Goal: Check status: Check status

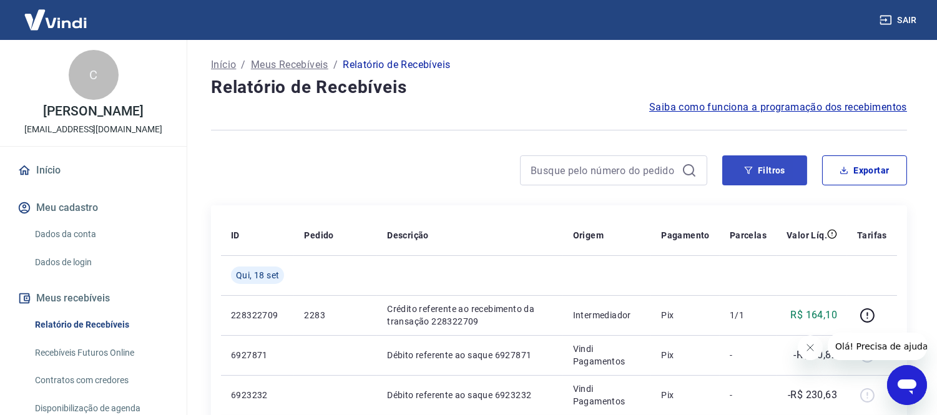
drag, startPoint x: 768, startPoint y: 154, endPoint x: 771, endPoint y: 161, distance: 8.1
click at [771, 163] on button "Filtros" at bounding box center [764, 170] width 85 height 30
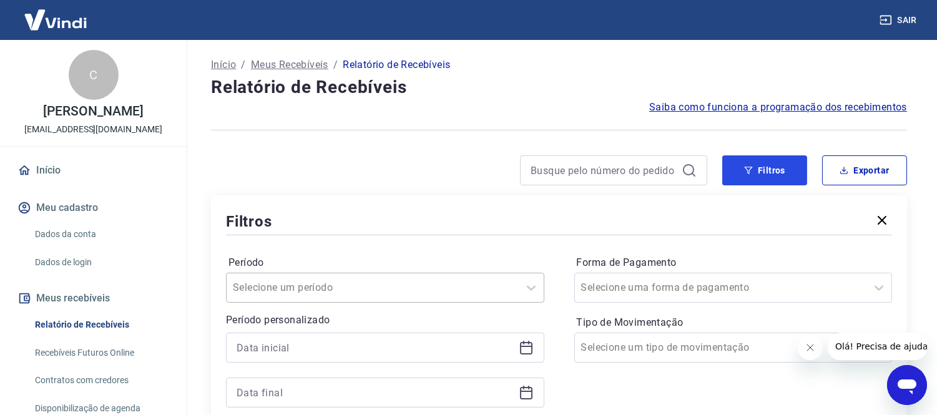
scroll to position [69, 0]
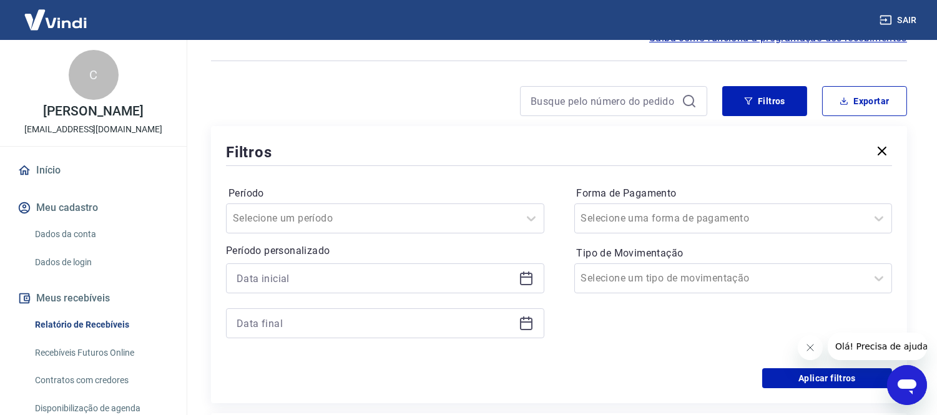
click at [522, 278] on icon at bounding box center [526, 278] width 15 height 15
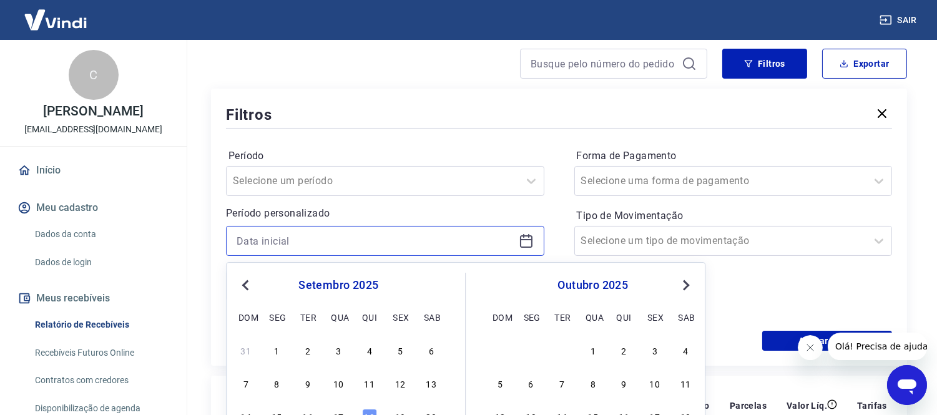
scroll to position [139, 0]
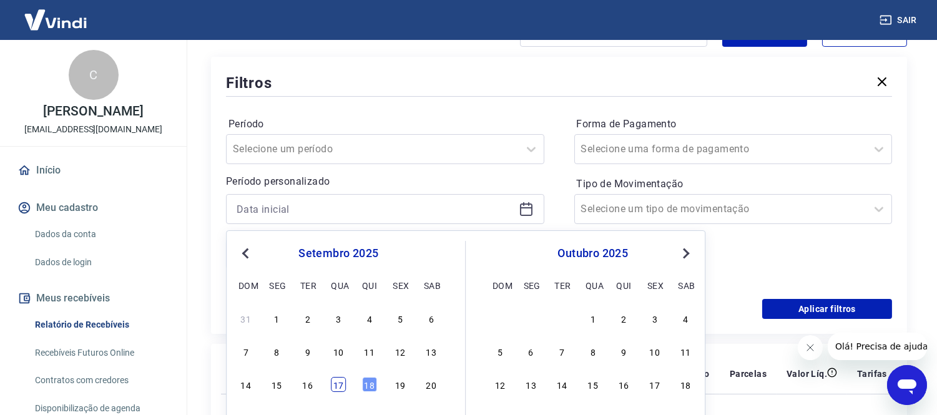
click at [340, 385] on div "17" at bounding box center [338, 385] width 15 height 15
type input "[DATE]"
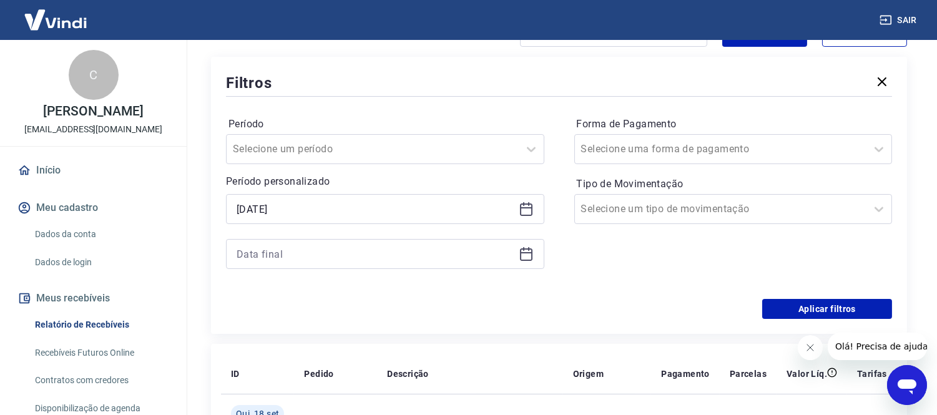
click at [547, 253] on div "Período Selecione um período Período personalizado Selected date: quarta-feira,…" at bounding box center [559, 199] width 666 height 200
drag, startPoint x: 534, startPoint y: 255, endPoint x: 525, endPoint y: 255, distance: 8.7
click at [532, 255] on div at bounding box center [385, 254] width 318 height 30
click at [525, 255] on icon at bounding box center [526, 253] width 15 height 15
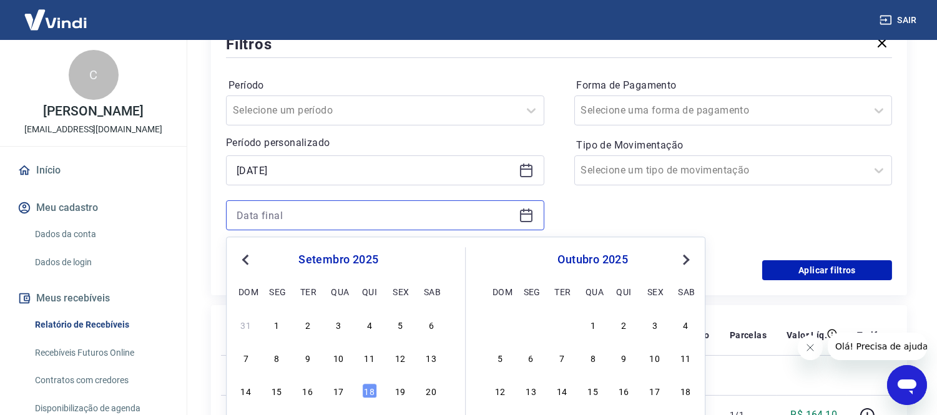
scroll to position [208, 0]
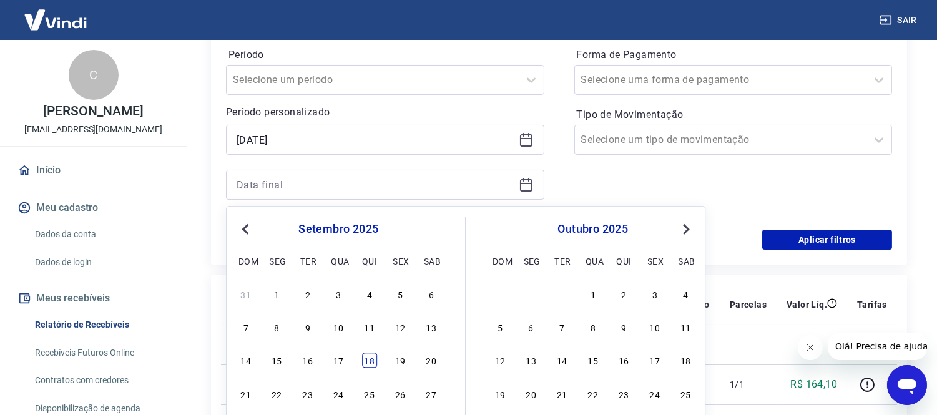
click at [370, 363] on div "18" at bounding box center [369, 360] width 15 height 15
type input "[DATE]"
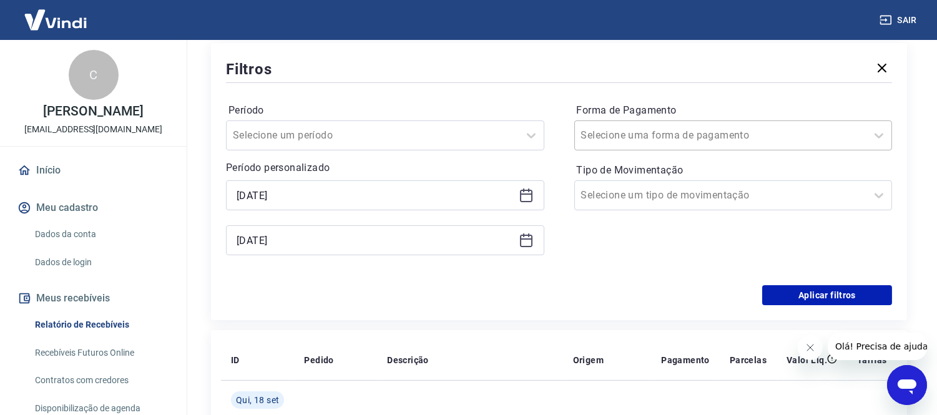
scroll to position [69, 0]
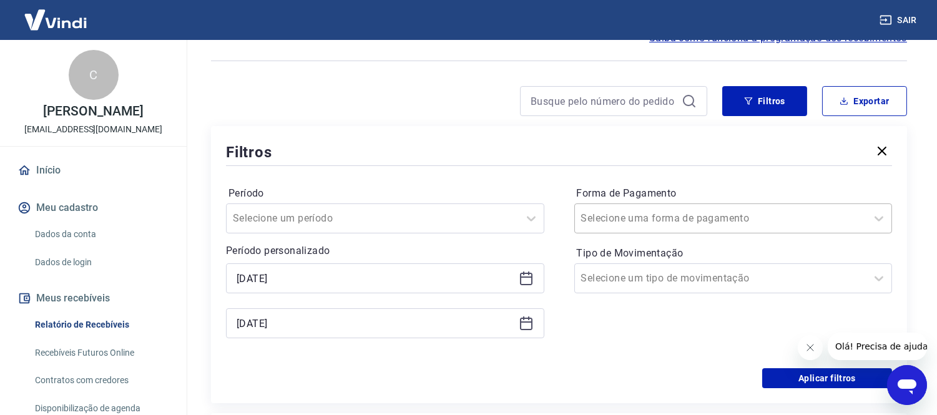
click at [723, 219] on div at bounding box center [721, 218] width 280 height 17
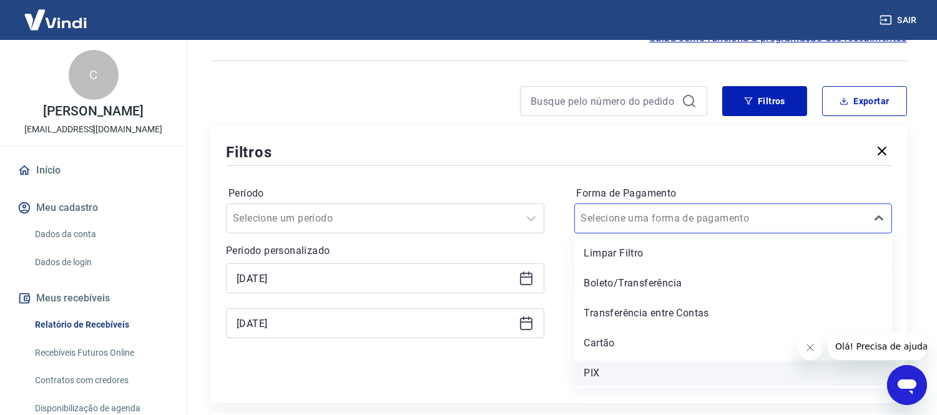
click at [606, 366] on div "PIX" at bounding box center [733, 373] width 318 height 25
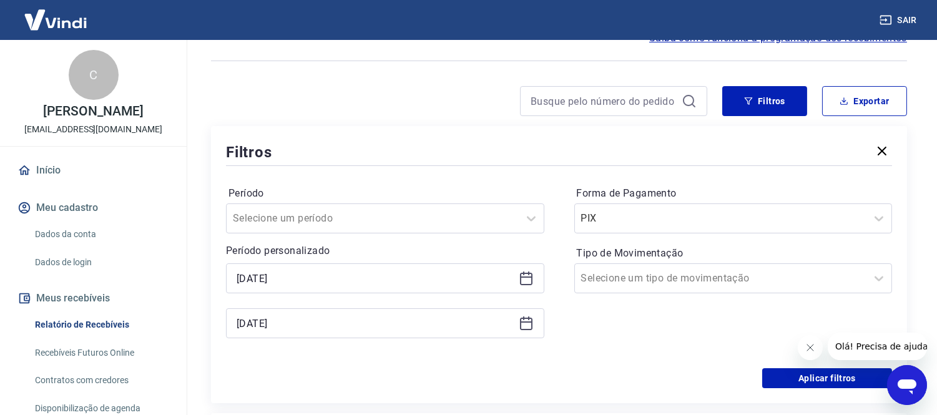
scroll to position [208, 0]
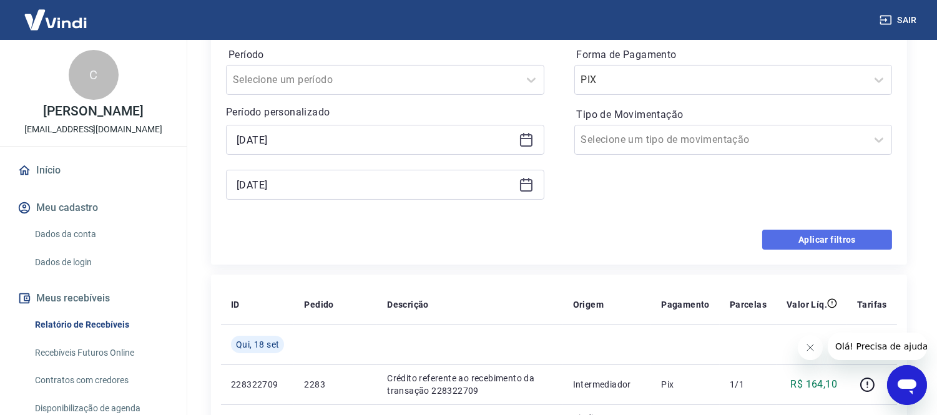
click at [829, 240] on button "Aplicar filtros" at bounding box center [827, 240] width 130 height 20
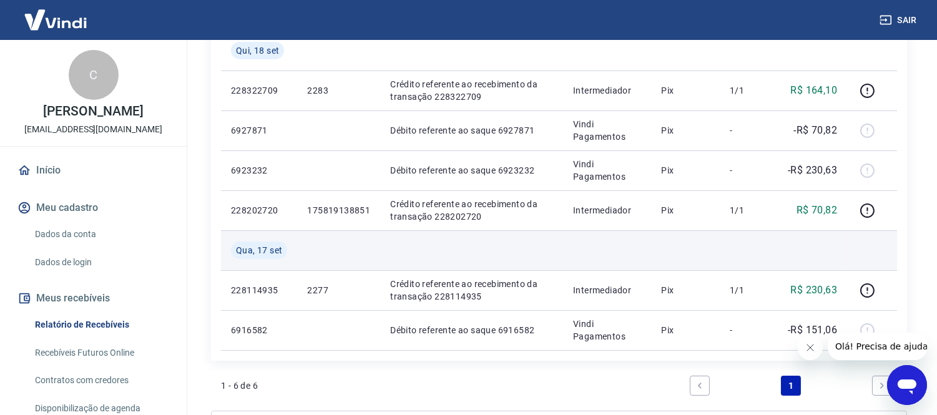
scroll to position [248, 0]
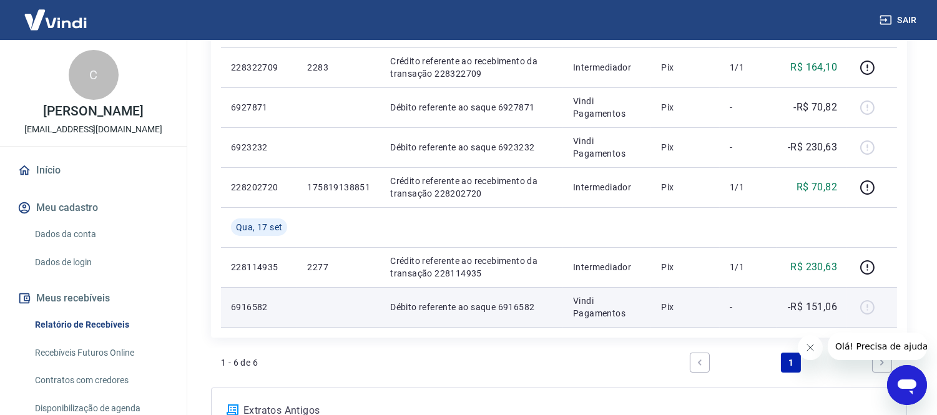
click at [241, 304] on p "6916582" at bounding box center [259, 307] width 56 height 12
click at [241, 303] on p "6916582" at bounding box center [259, 307] width 56 height 12
copy p "6916582"
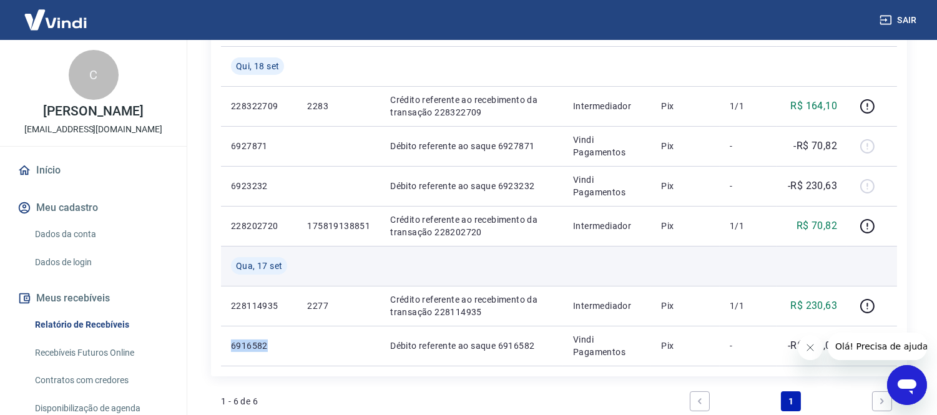
scroll to position [337, 0]
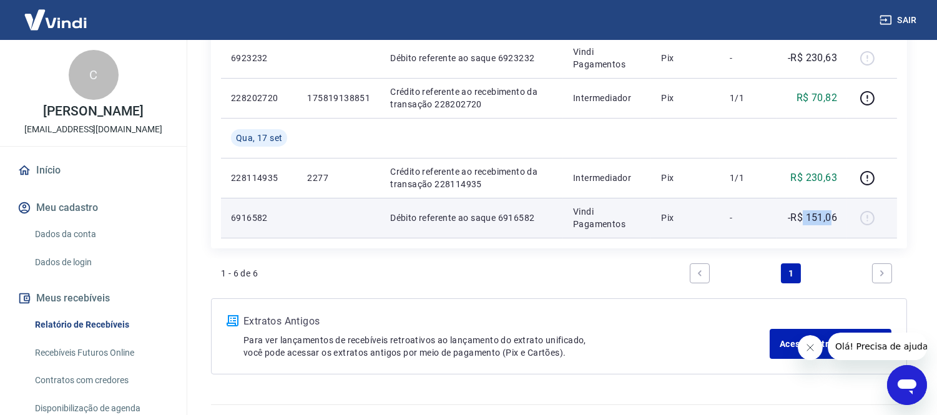
drag, startPoint x: 802, startPoint y: 215, endPoint x: 837, endPoint y: 211, distance: 34.6
click at [834, 211] on p "-R$ 151,06" at bounding box center [811, 217] width 49 height 15
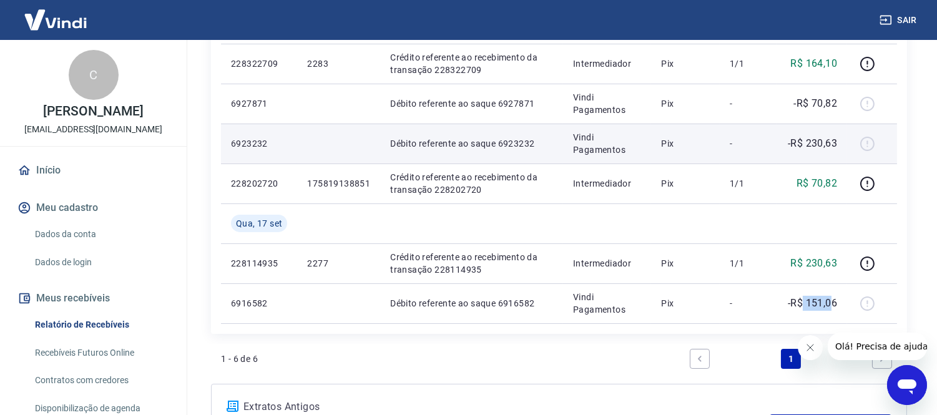
scroll to position [283, 0]
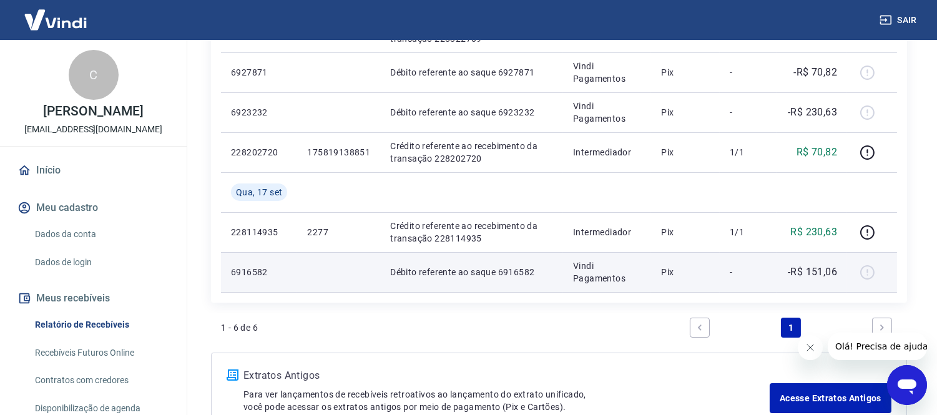
click at [250, 275] on p "6916582" at bounding box center [259, 272] width 56 height 12
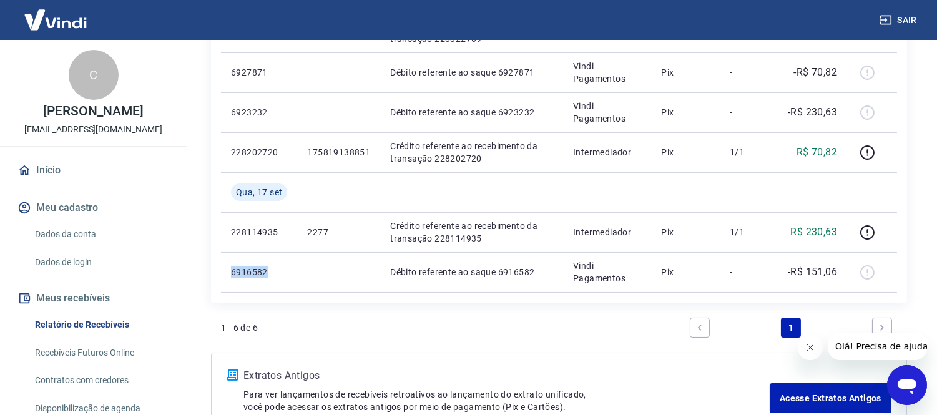
copy p "6916582"
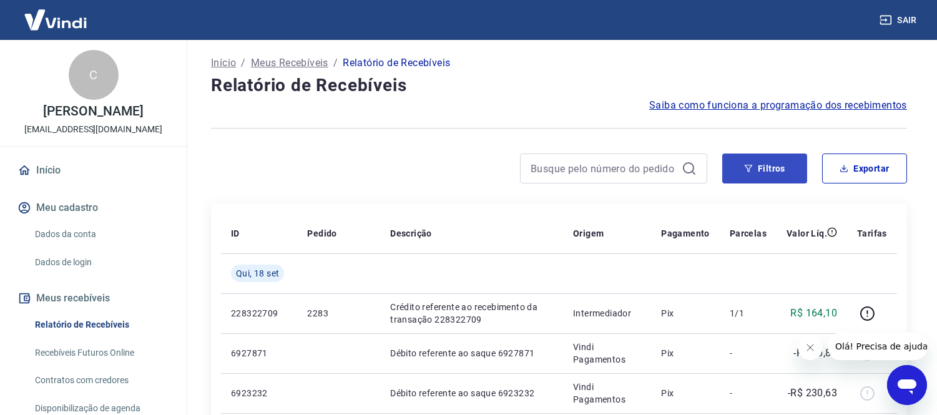
scroll to position [0, 0]
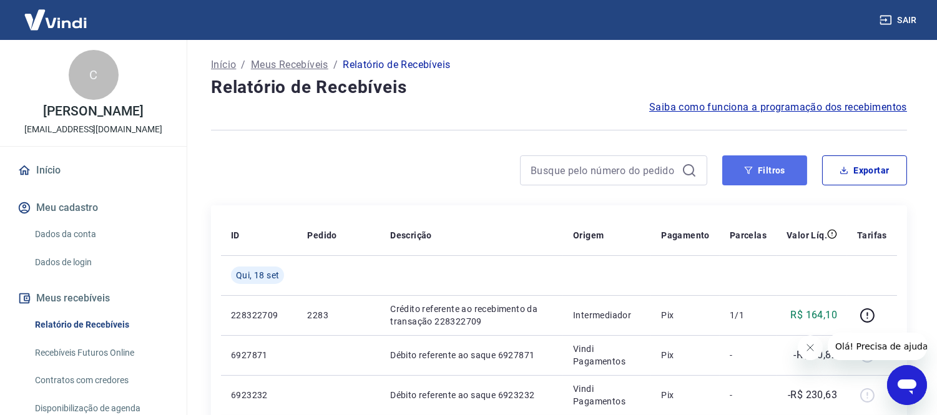
click at [759, 165] on button "Filtros" at bounding box center [764, 170] width 85 height 30
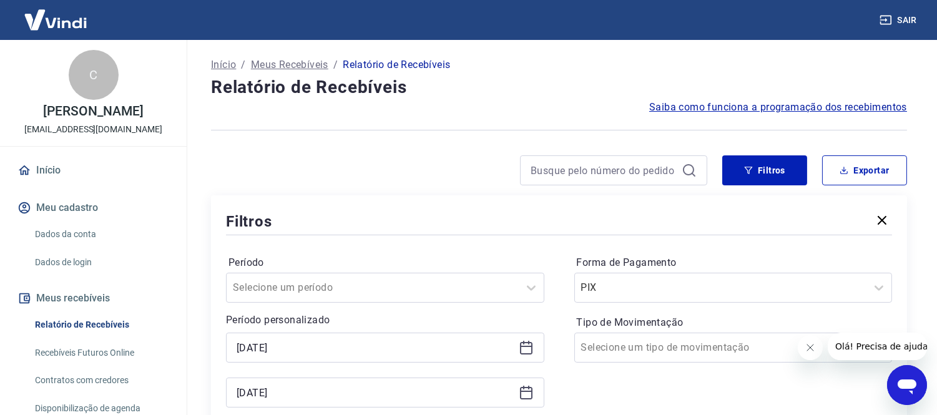
click at [525, 344] on icon at bounding box center [526, 347] width 15 height 15
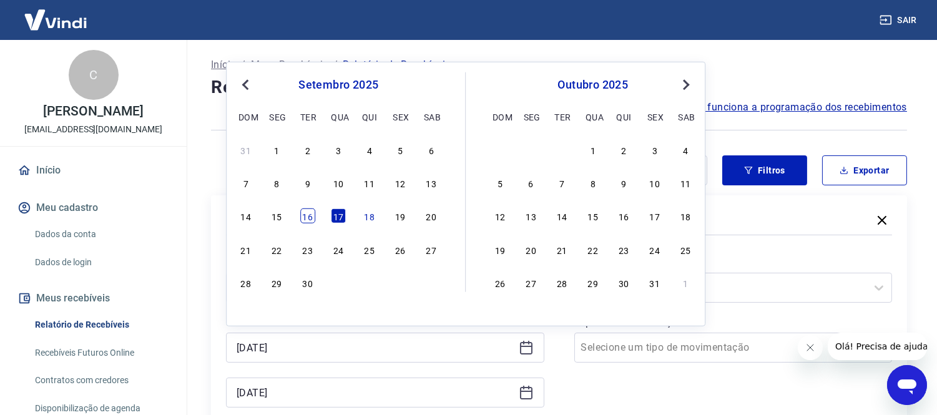
click at [300, 221] on div "16" at bounding box center [307, 215] width 15 height 15
type input "16/09/2025"
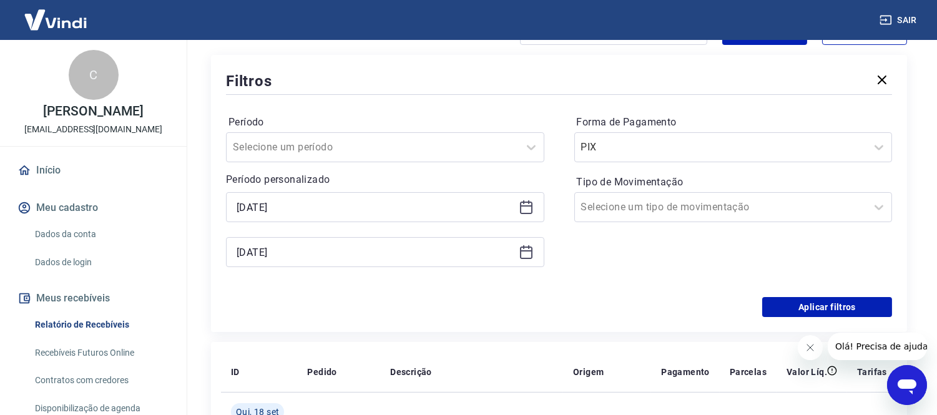
scroll to position [208, 0]
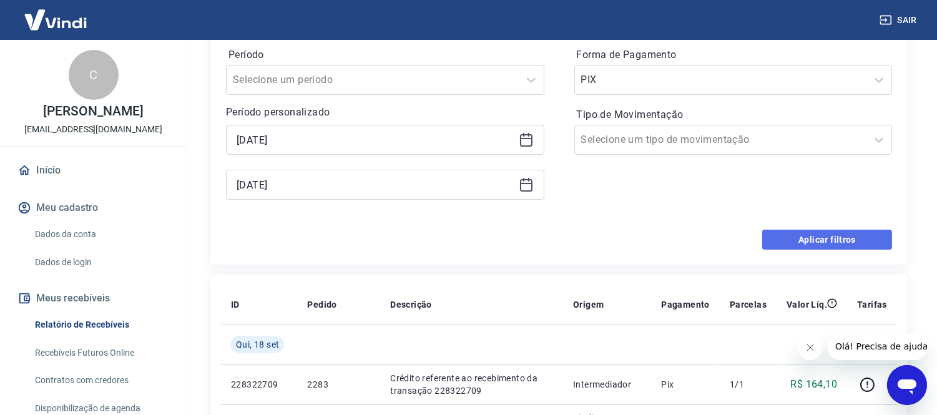
click at [790, 241] on button "Aplicar filtros" at bounding box center [827, 240] width 130 height 20
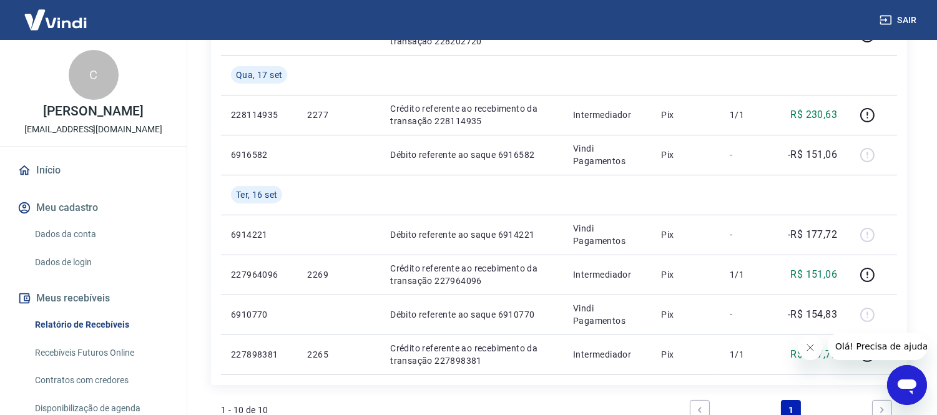
scroll to position [402, 0]
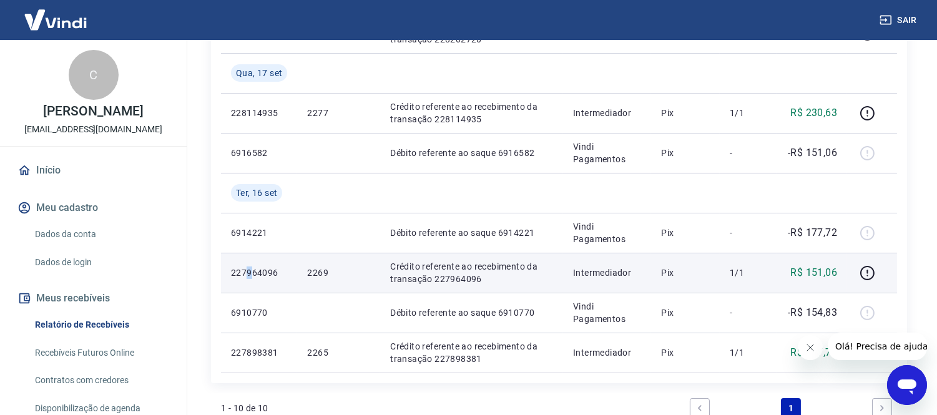
click at [248, 273] on p "227964096" at bounding box center [259, 272] width 56 height 12
click at [250, 273] on p "227964096" at bounding box center [259, 272] width 56 height 12
drag, startPoint x: 250, startPoint y: 273, endPoint x: 240, endPoint y: 275, distance: 10.2
click at [240, 275] on p "227964096" at bounding box center [259, 272] width 56 height 12
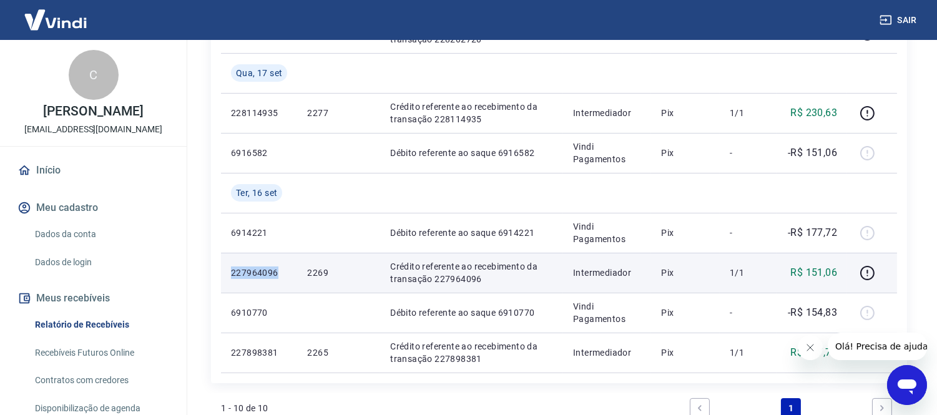
copy p "227964096"
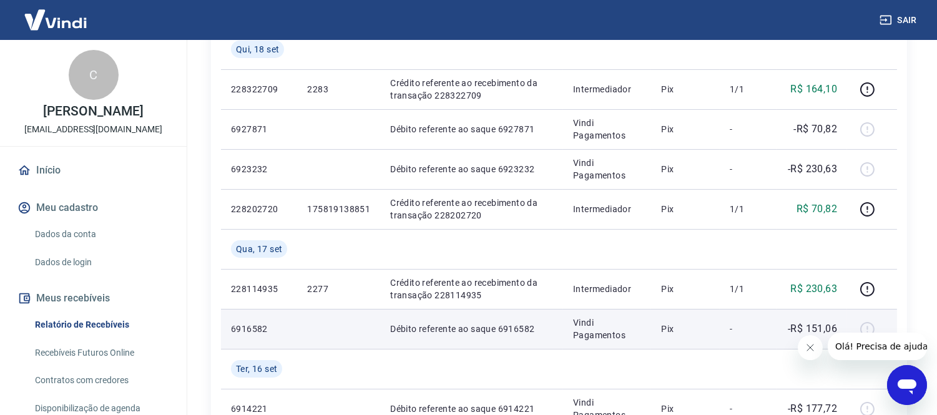
scroll to position [277, 0]
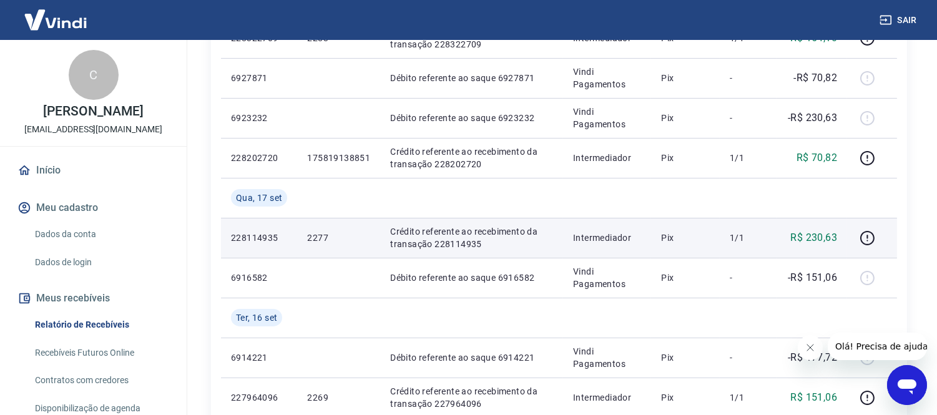
click at [252, 239] on p "228114935" at bounding box center [259, 237] width 56 height 12
copy p "228114935"
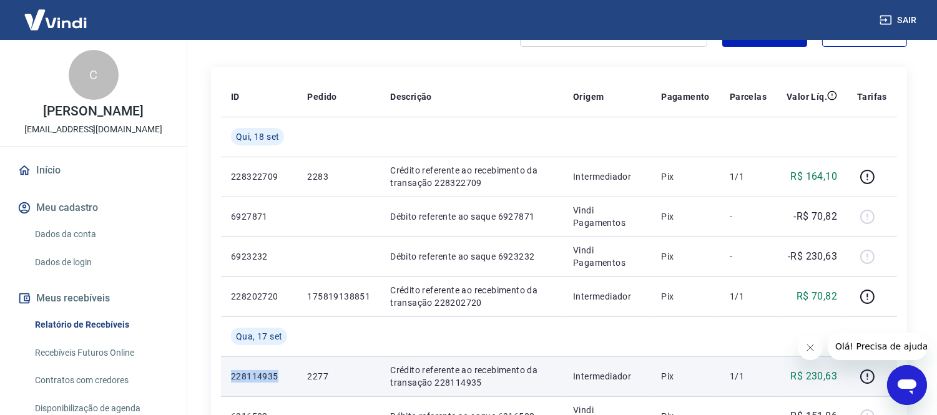
scroll to position [208, 0]
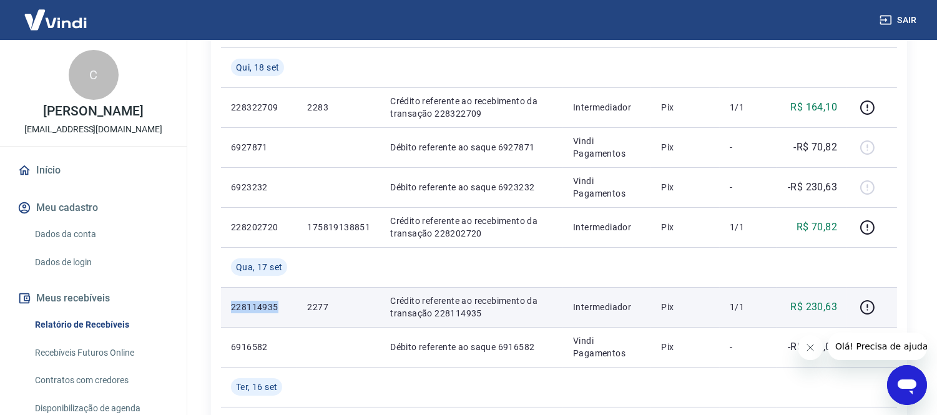
copy p "228114935"
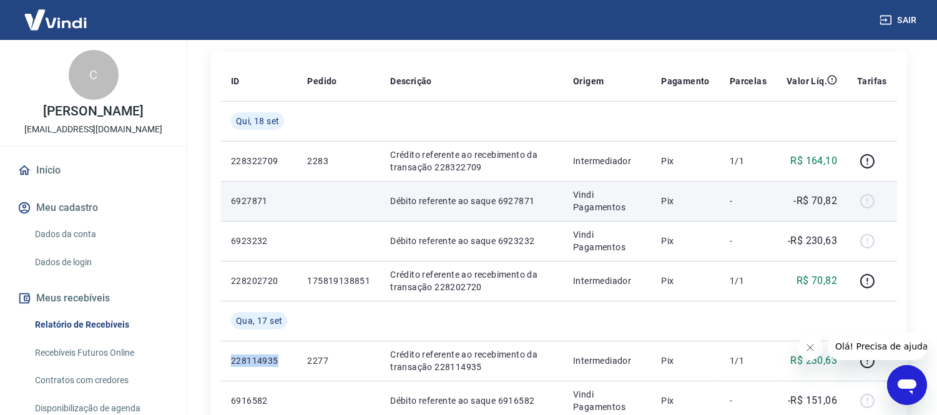
scroll to position [158, 0]
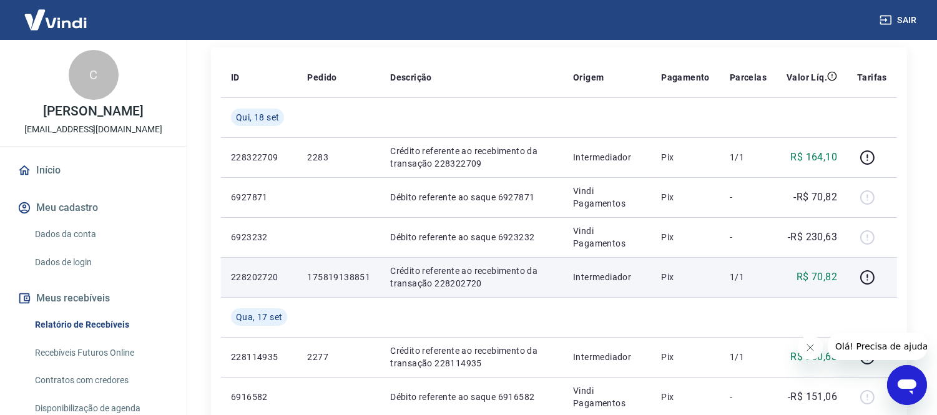
click at [259, 276] on p "228202720" at bounding box center [259, 277] width 56 height 12
copy p "228202720"
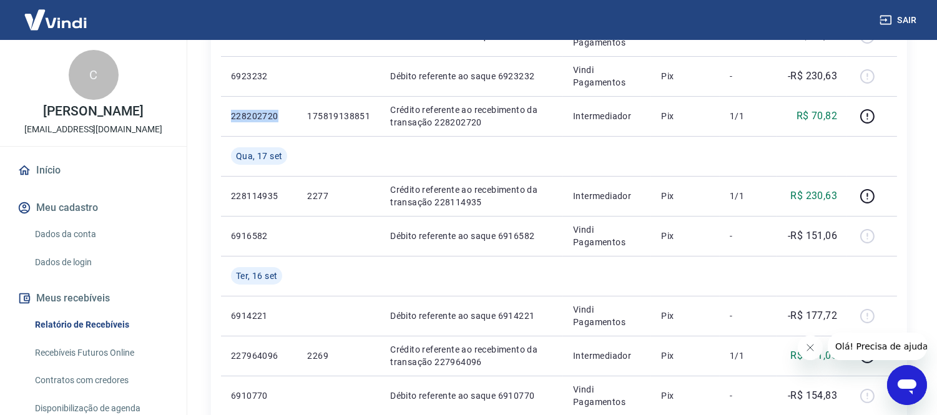
scroll to position [263, 0]
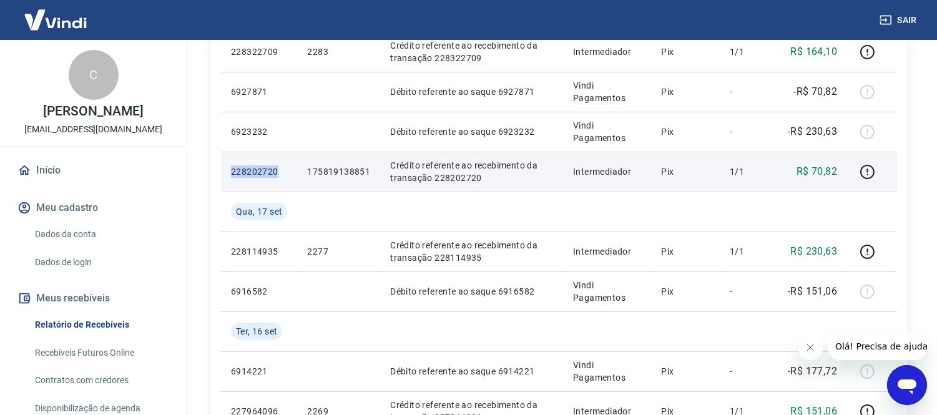
click at [266, 173] on p "228202720" at bounding box center [259, 171] width 56 height 12
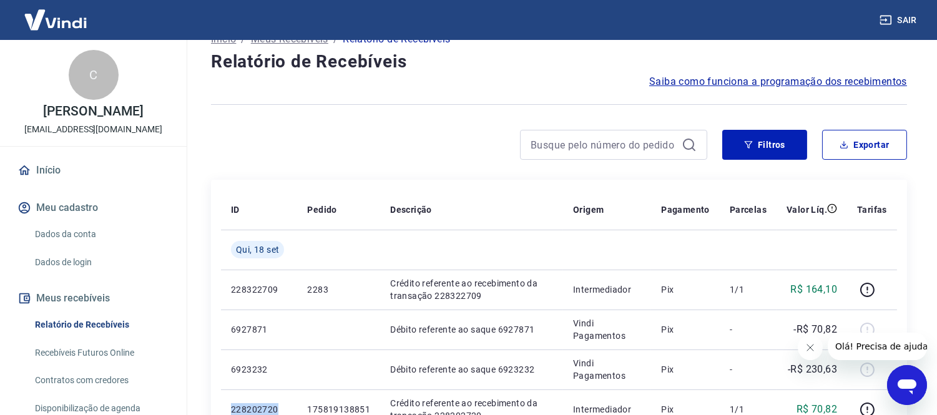
scroll to position [0, 0]
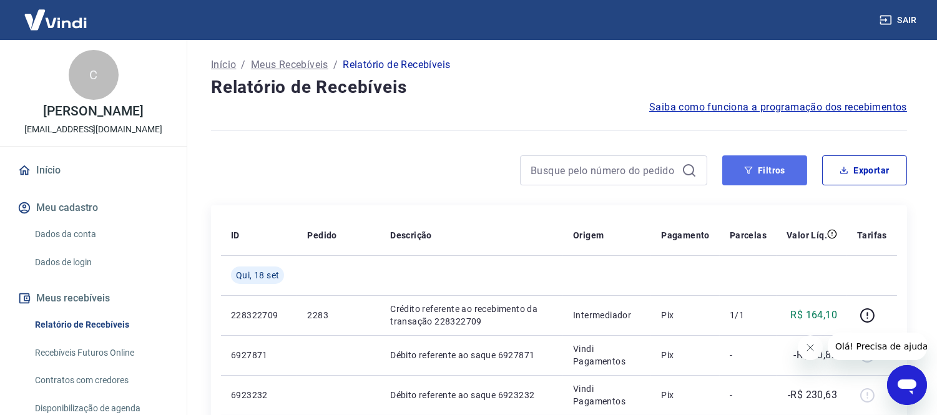
click at [759, 168] on button "Filtros" at bounding box center [764, 170] width 85 height 30
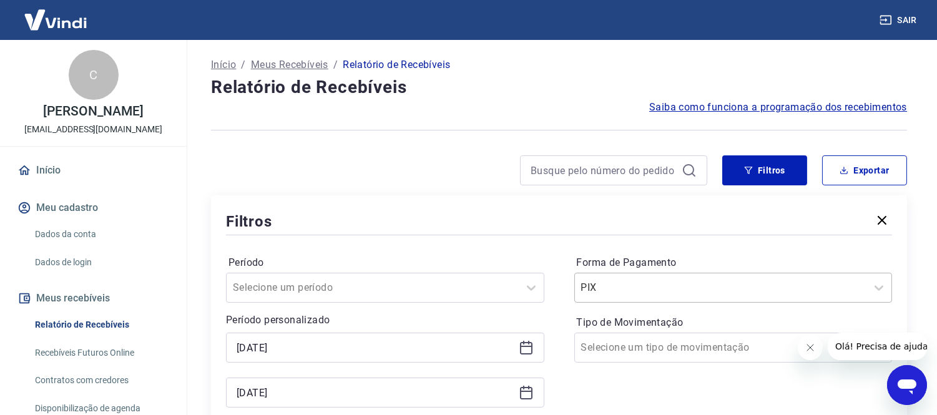
click at [622, 282] on div "PIX" at bounding box center [733, 288] width 318 height 30
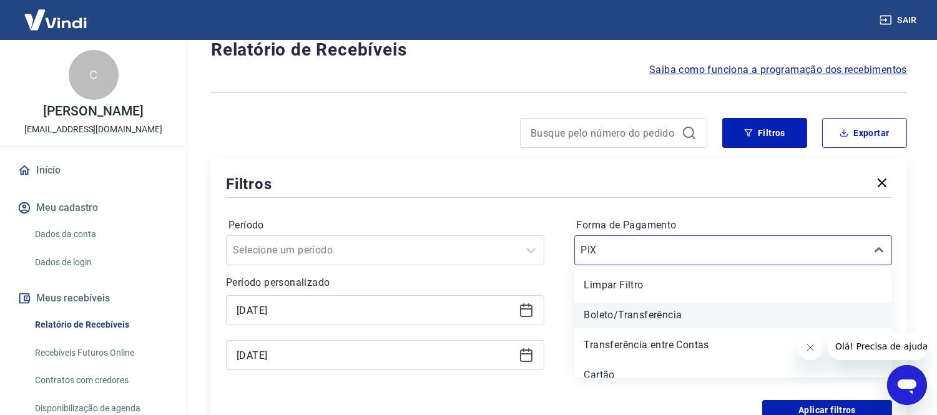
scroll to position [42, 0]
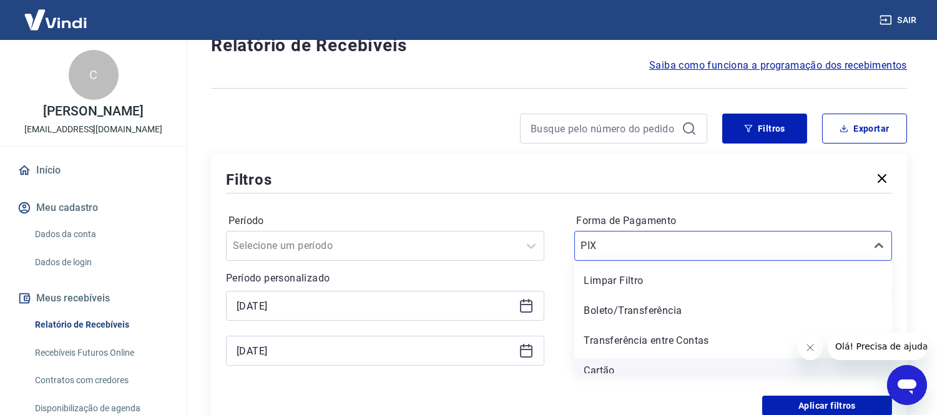
click at [613, 369] on div "Cartão" at bounding box center [733, 370] width 318 height 25
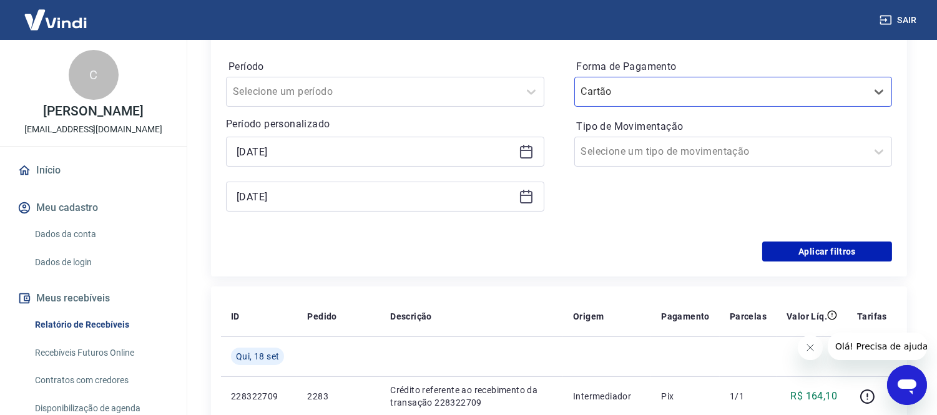
scroll to position [319, 0]
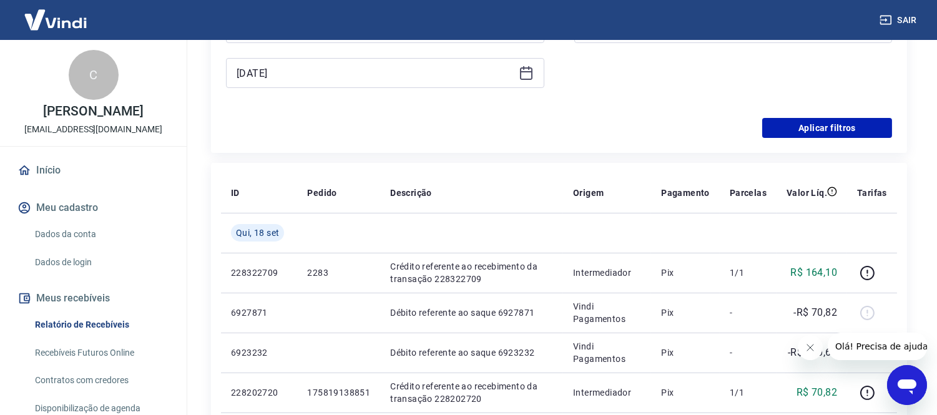
click at [777, 139] on div "Filtros Período Selecione um período Período personalizado 16/09/2025 18/09/202…" at bounding box center [559, 14] width 696 height 277
click at [777, 125] on button "Aplicar filtros" at bounding box center [827, 128] width 130 height 20
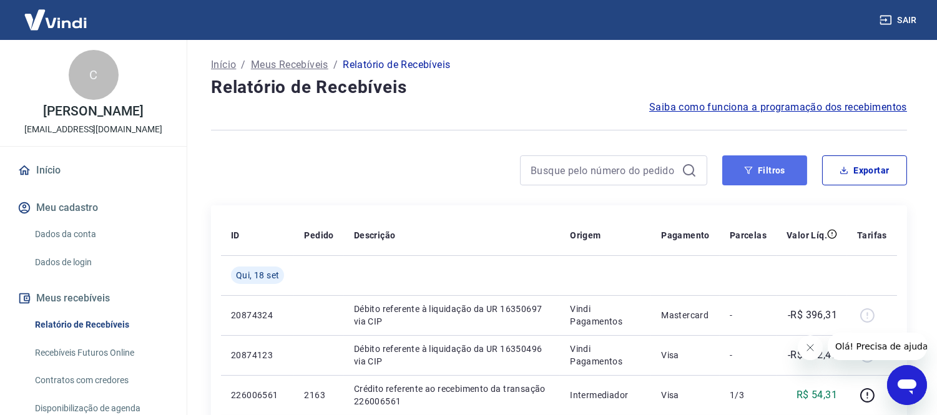
click at [758, 170] on button "Filtros" at bounding box center [764, 170] width 85 height 30
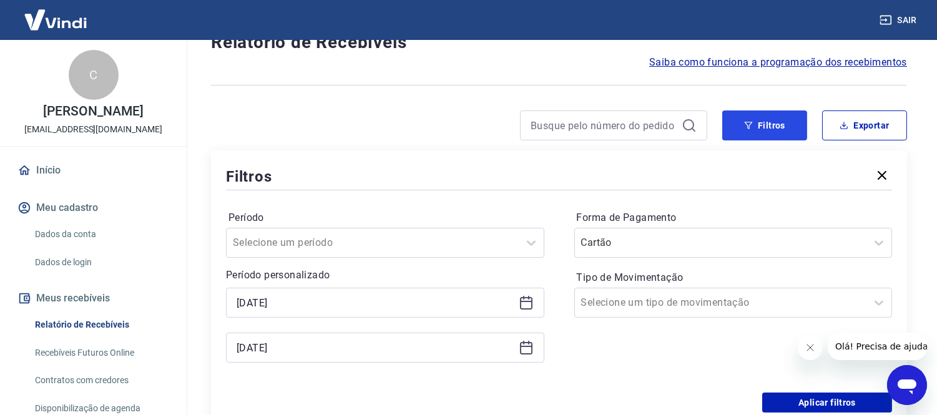
scroll to position [69, 0]
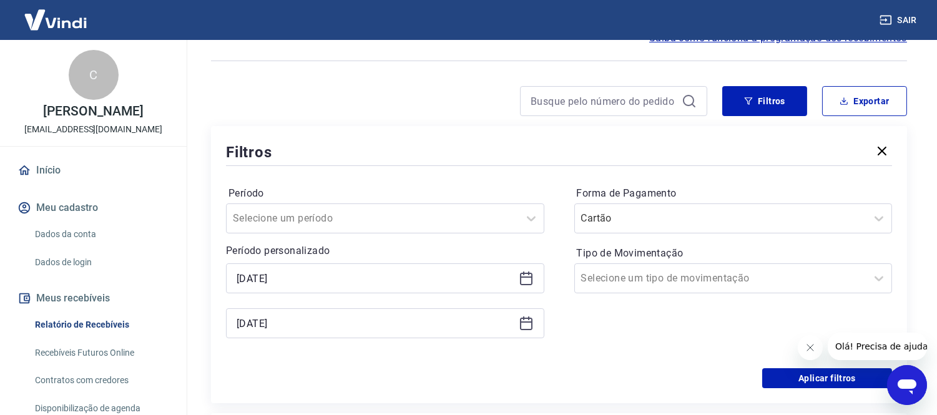
click at [531, 275] on icon at bounding box center [526, 279] width 12 height 12
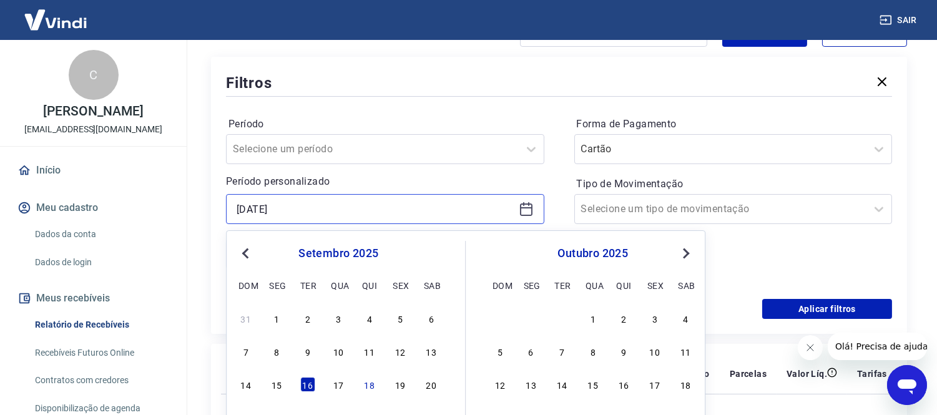
scroll to position [208, 0]
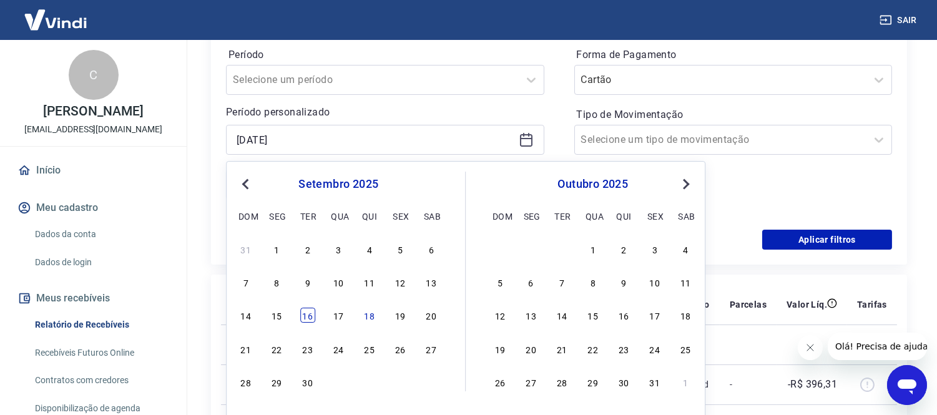
click at [308, 321] on div "16" at bounding box center [307, 315] width 15 height 15
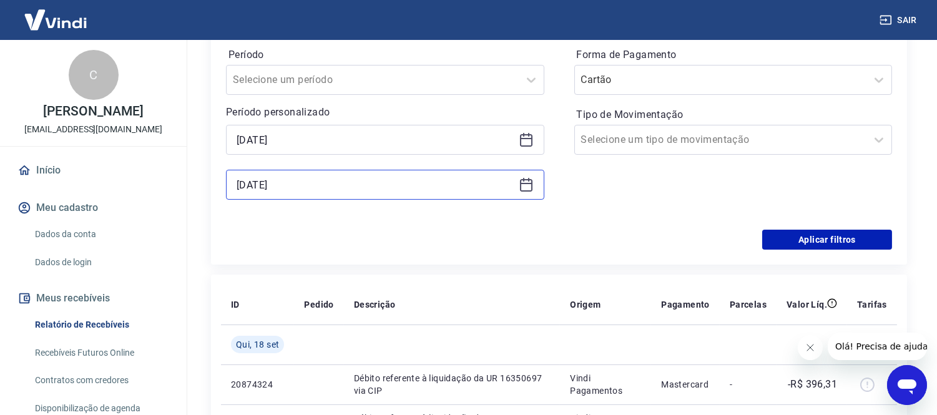
click at [282, 184] on input "[DATE]" at bounding box center [374, 184] width 277 height 19
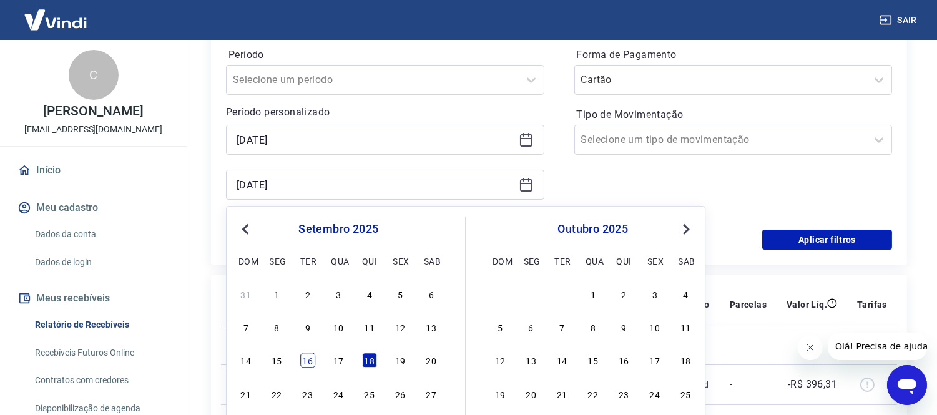
click at [301, 364] on div "16" at bounding box center [307, 360] width 15 height 15
type input "16/09/2025"
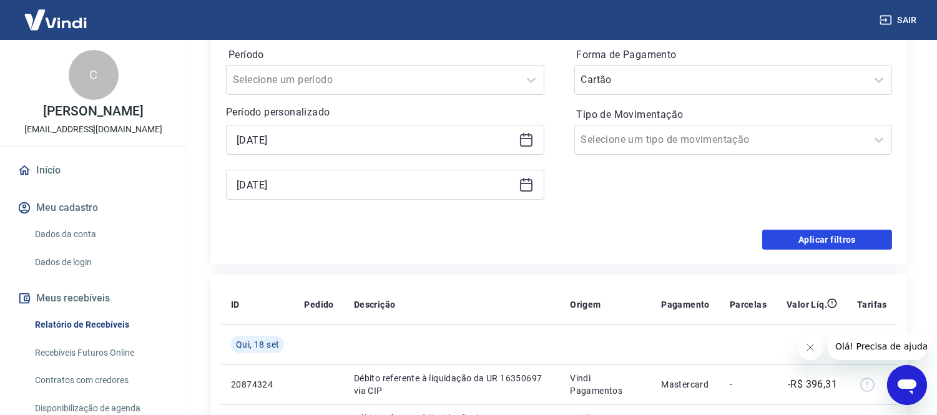
click at [861, 246] on button "Aplicar filtros" at bounding box center [827, 240] width 130 height 20
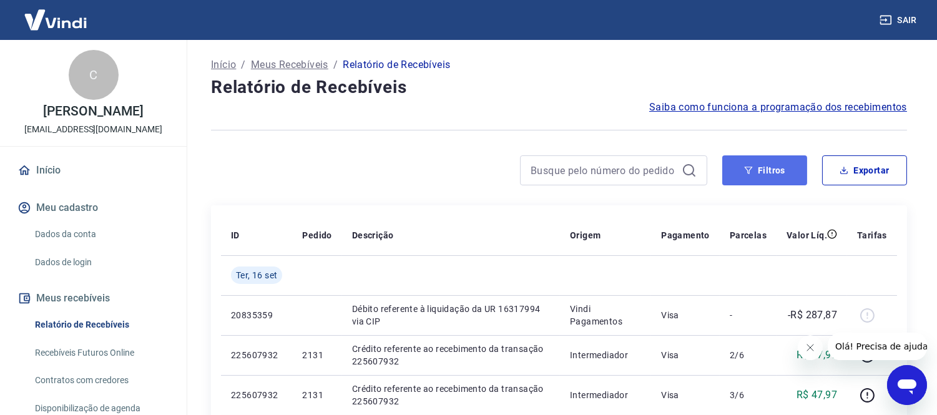
click at [771, 166] on button "Filtros" at bounding box center [764, 170] width 85 height 30
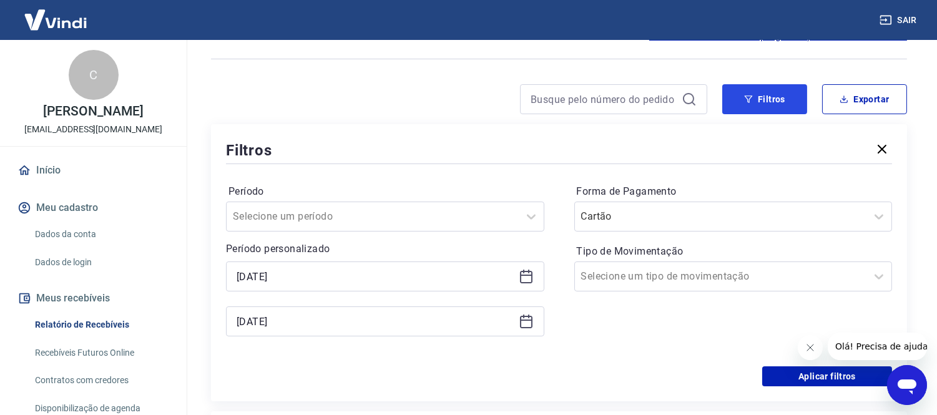
scroll to position [139, 0]
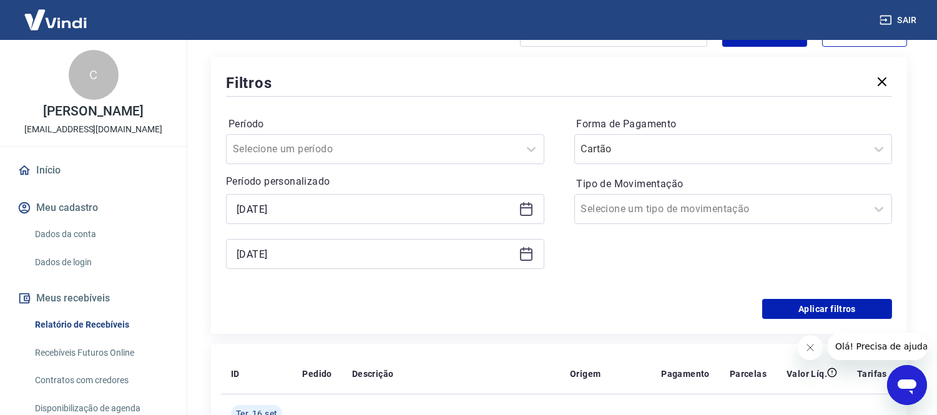
click at [525, 215] on icon at bounding box center [526, 209] width 15 height 15
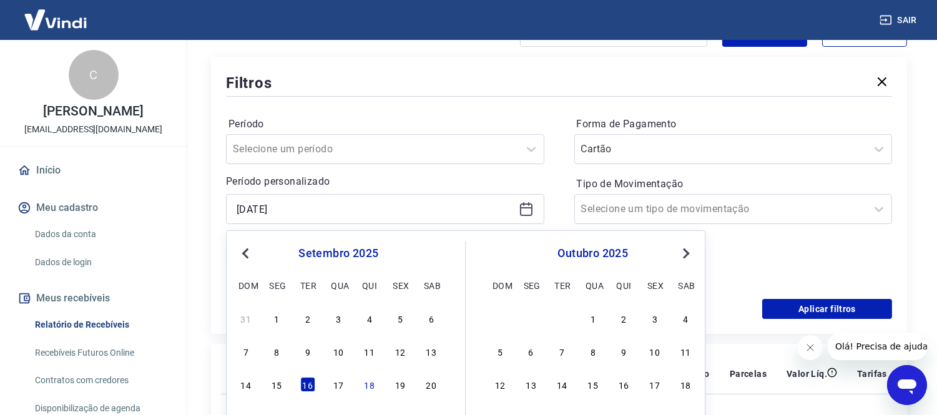
click at [332, 392] on div "14 15 16 17 18 19 20" at bounding box center [337, 385] width 203 height 18
click at [347, 385] on div "14 15 16 17 18 19 20" at bounding box center [337, 385] width 203 height 18
click at [341, 387] on div "17" at bounding box center [338, 385] width 15 height 15
type input "[DATE]"
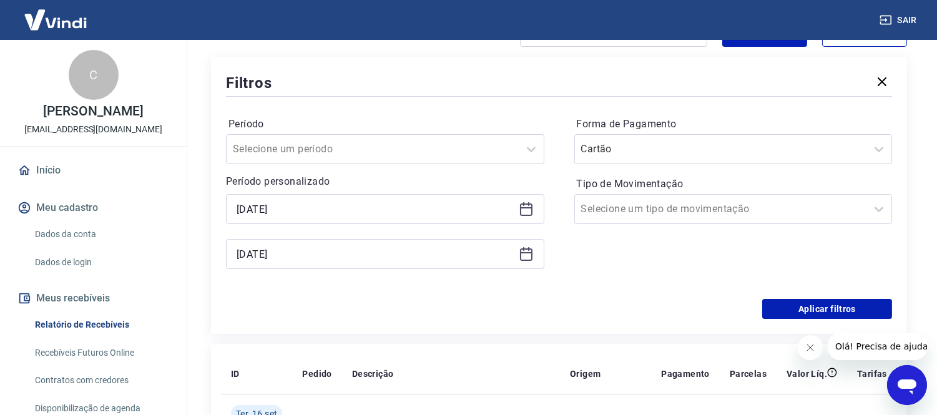
drag, startPoint x: 526, startPoint y: 242, endPoint x: 529, endPoint y: 248, distance: 6.7
click at [529, 244] on div "16/09/2025" at bounding box center [385, 254] width 318 height 30
click at [523, 264] on div "16/09/2025" at bounding box center [385, 254] width 318 height 30
click at [522, 260] on icon at bounding box center [526, 254] width 12 height 12
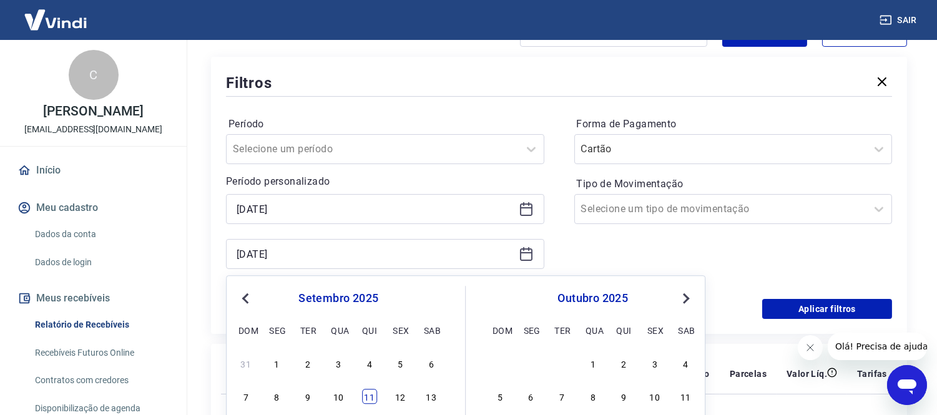
click at [363, 397] on div "11" at bounding box center [369, 396] width 15 height 15
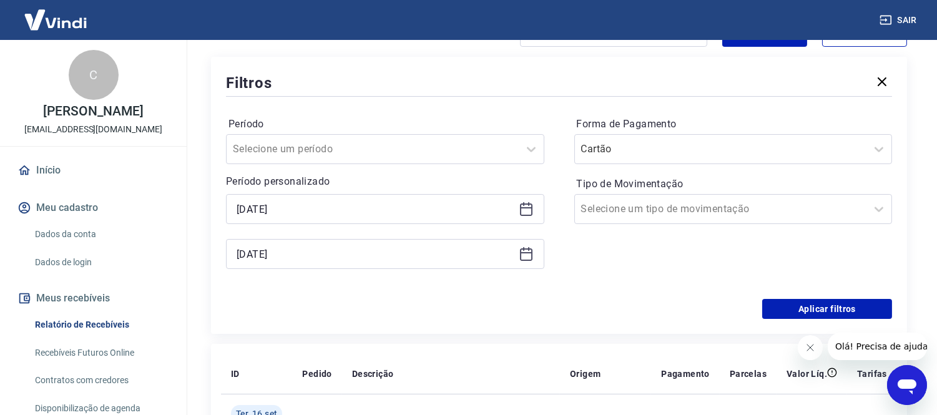
click at [517, 257] on div "11/09/2025" at bounding box center [385, 254] width 318 height 30
click at [523, 251] on icon at bounding box center [526, 253] width 15 height 15
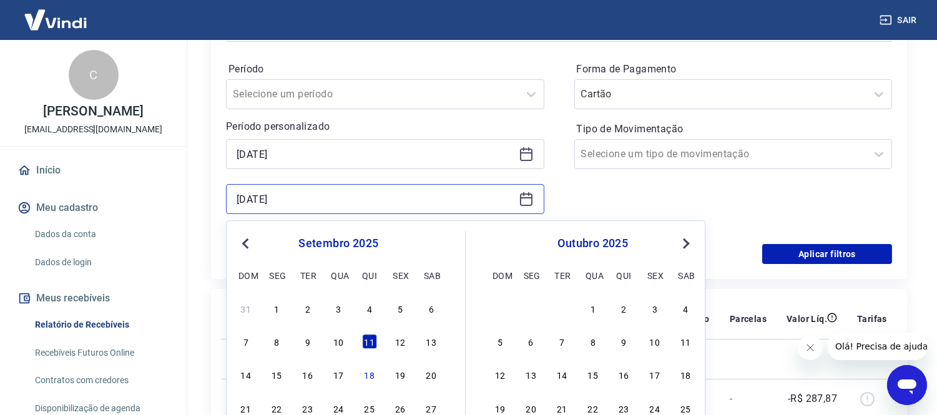
scroll to position [277, 0]
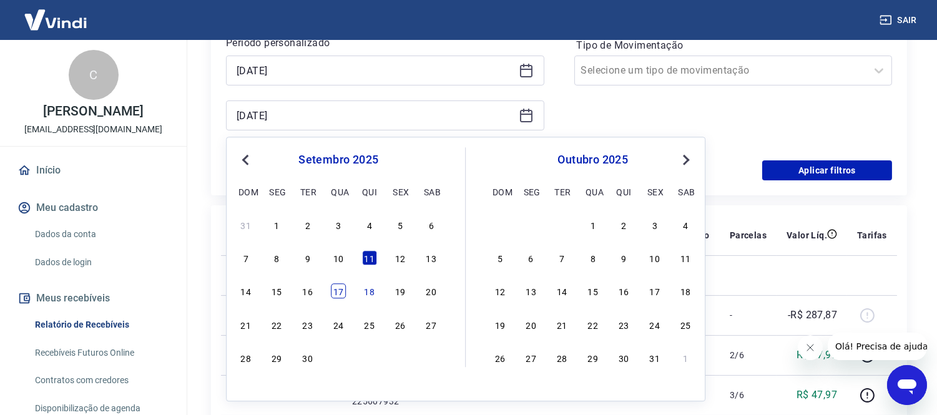
click at [343, 290] on div "17" at bounding box center [338, 291] width 15 height 15
type input "[DATE]"
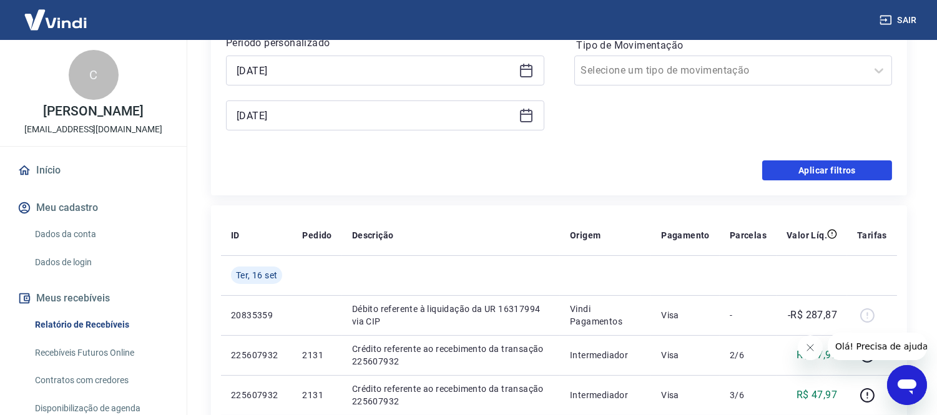
drag, startPoint x: 809, startPoint y: 166, endPoint x: 604, endPoint y: 231, distance: 215.3
click at [811, 166] on button "Aplicar filtros" at bounding box center [827, 170] width 130 height 20
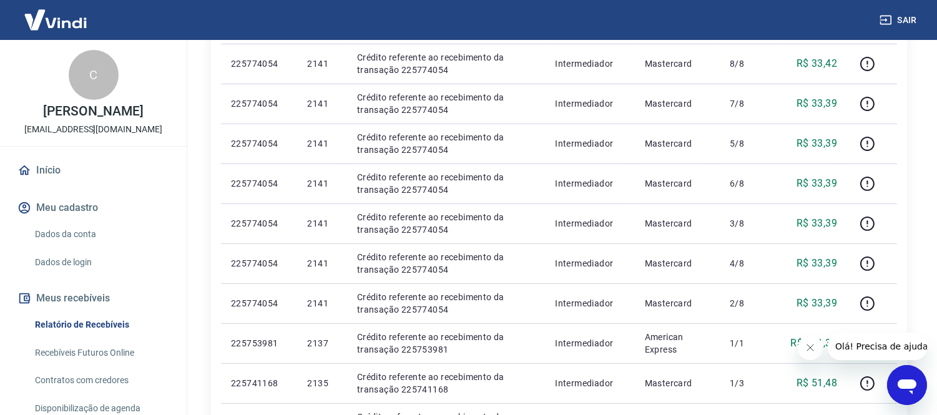
scroll to position [554, 0]
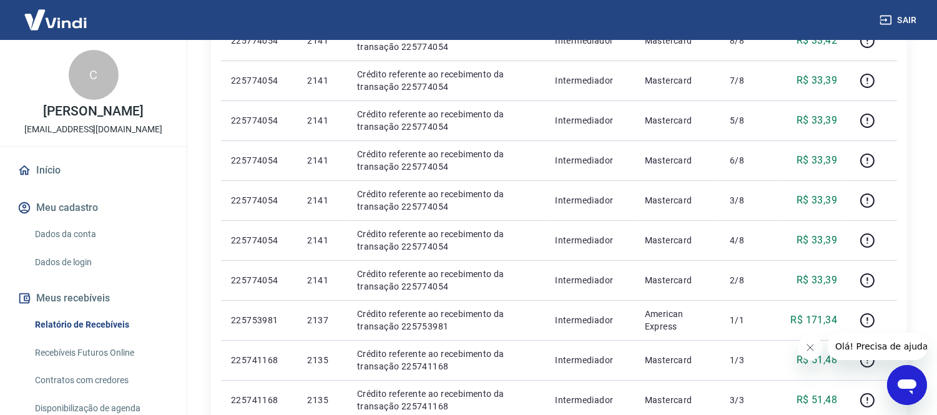
click at [808, 347] on icon "Fechar mensagem da empresa" at bounding box center [809, 347] width 10 height 10
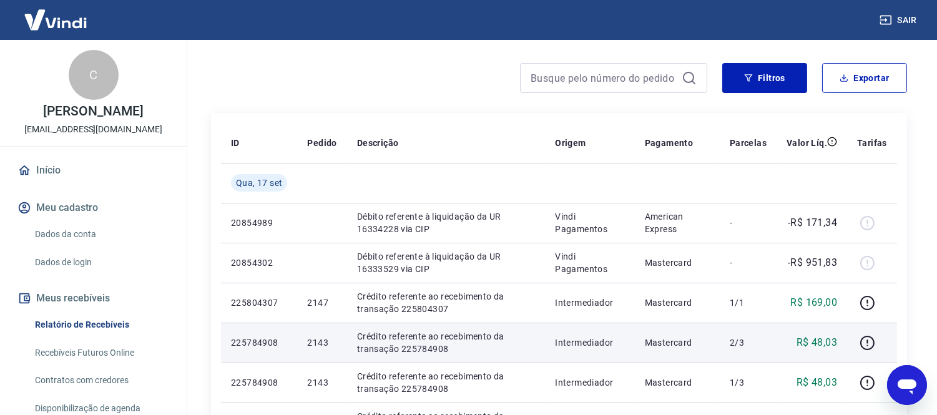
scroll to position [69, 0]
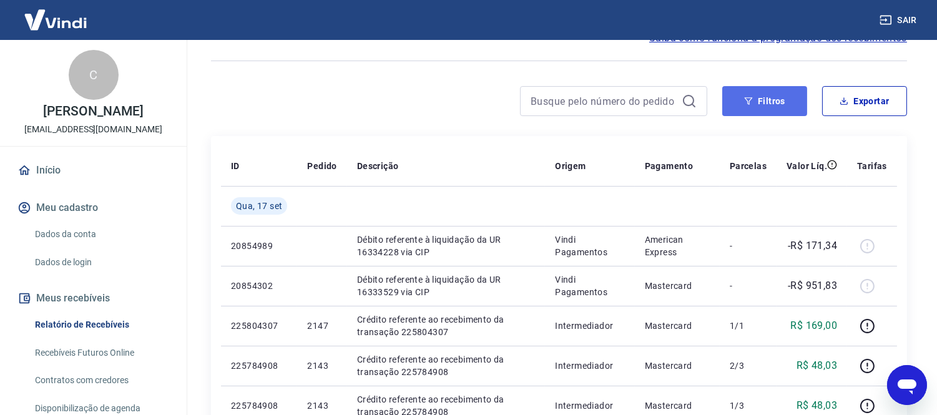
click at [759, 100] on button "Filtros" at bounding box center [764, 101] width 85 height 30
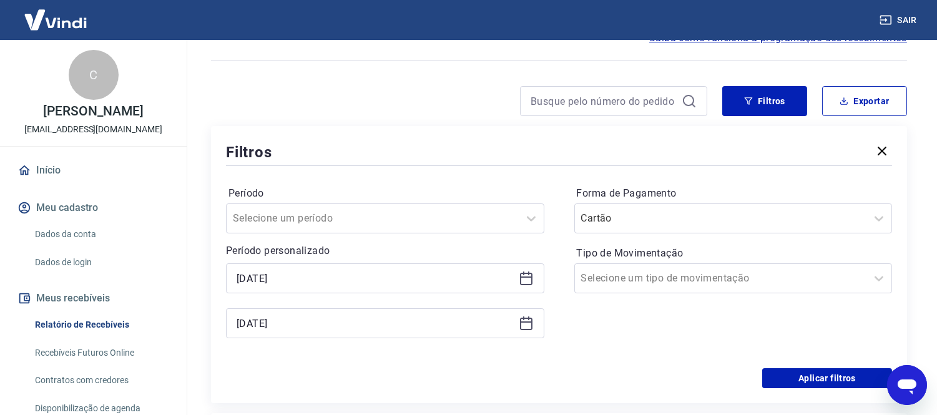
click at [519, 286] on div "[DATE]" at bounding box center [385, 278] width 318 height 30
click at [523, 277] on icon at bounding box center [526, 276] width 12 height 1
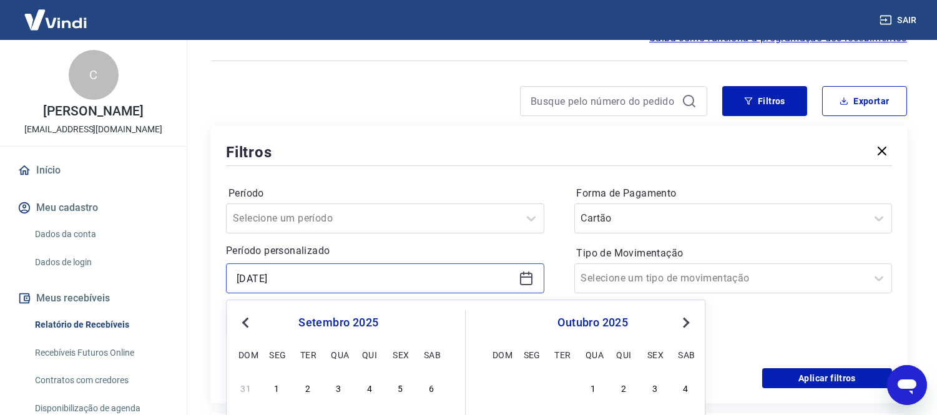
scroll to position [139, 0]
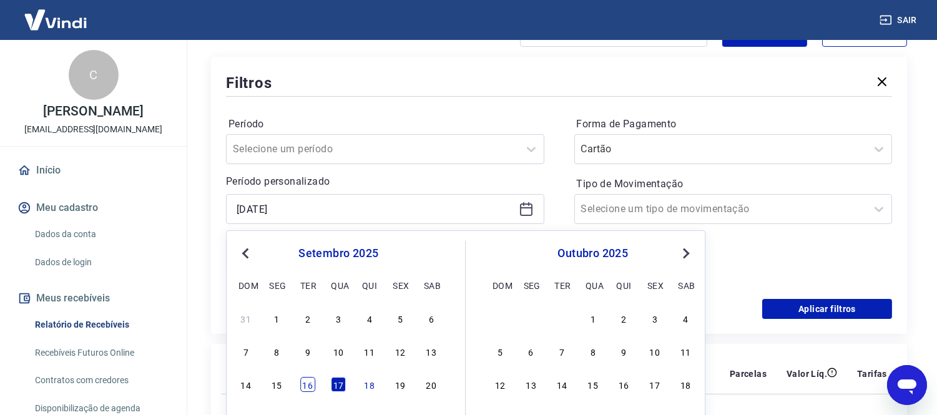
click at [308, 389] on div "16" at bounding box center [307, 385] width 15 height 15
type input "16/09/2025"
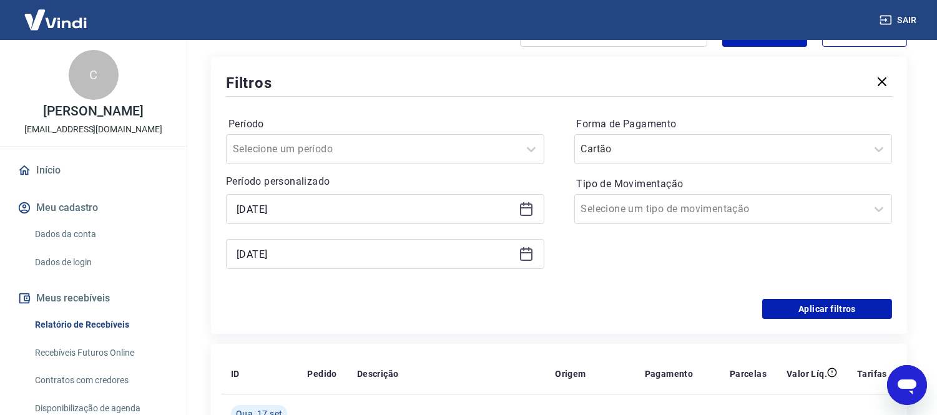
click at [521, 254] on icon at bounding box center [526, 253] width 15 height 15
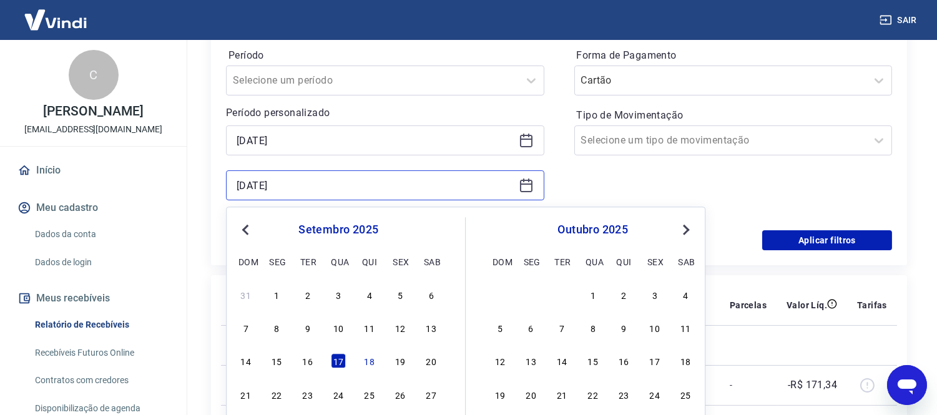
scroll to position [208, 0]
click at [305, 359] on div "16" at bounding box center [307, 360] width 15 height 15
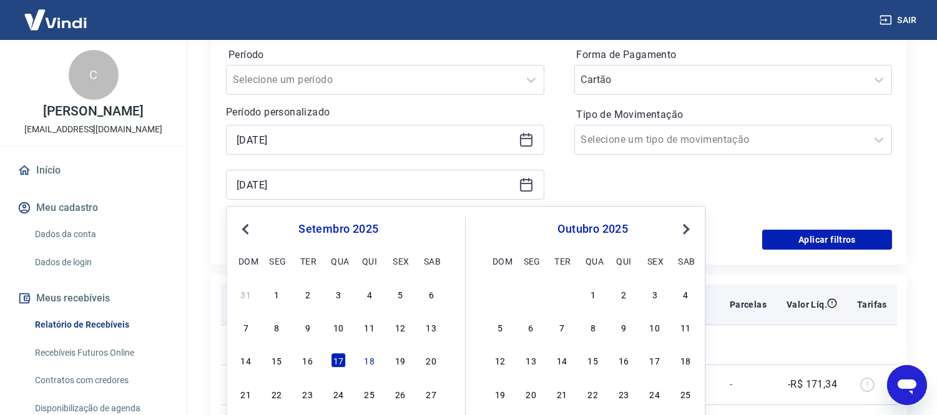
type input "16/09/2025"
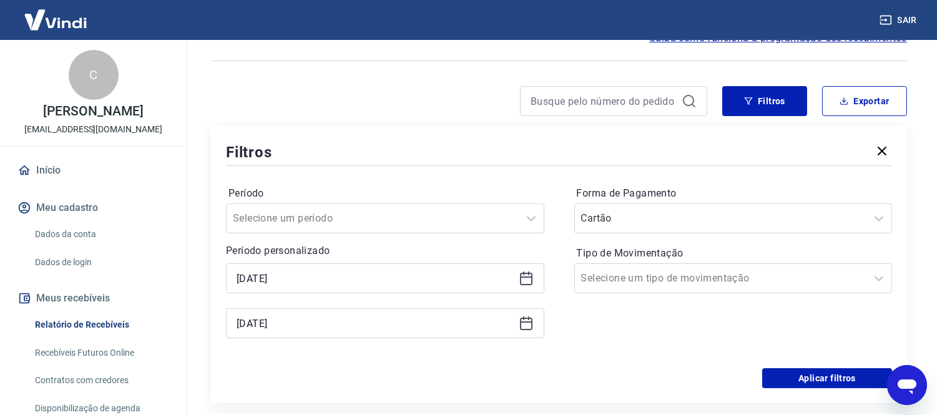
scroll to position [139, 0]
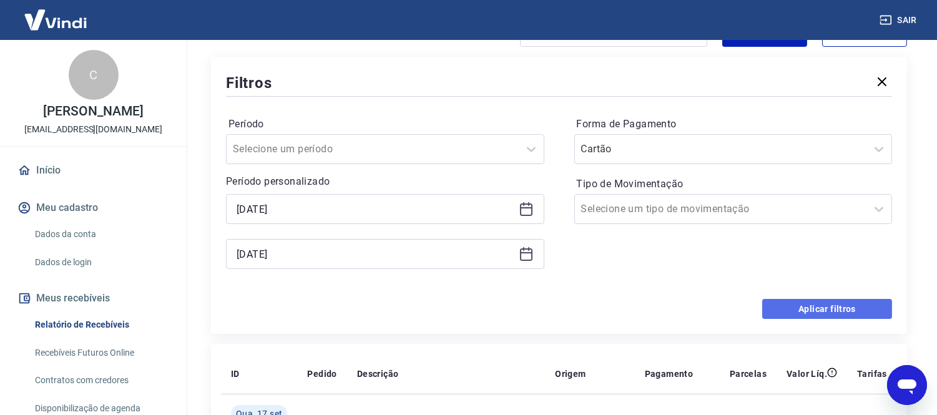
click at [787, 306] on button "Aplicar filtros" at bounding box center [827, 309] width 130 height 20
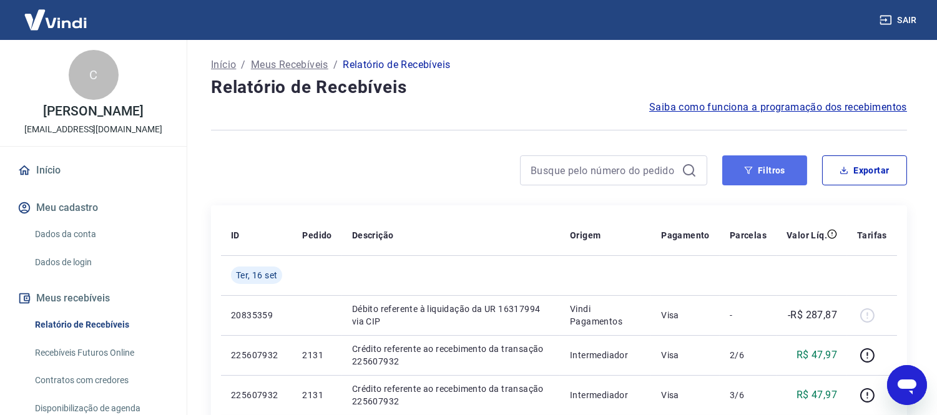
click at [775, 173] on button "Filtros" at bounding box center [764, 170] width 85 height 30
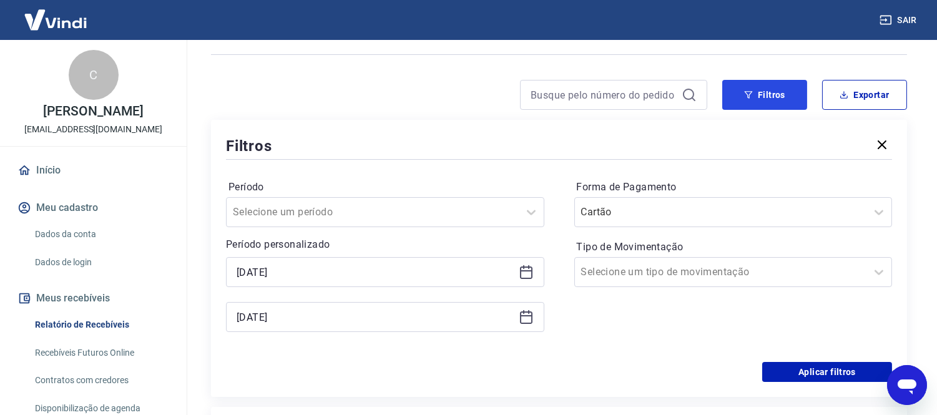
scroll to position [139, 0]
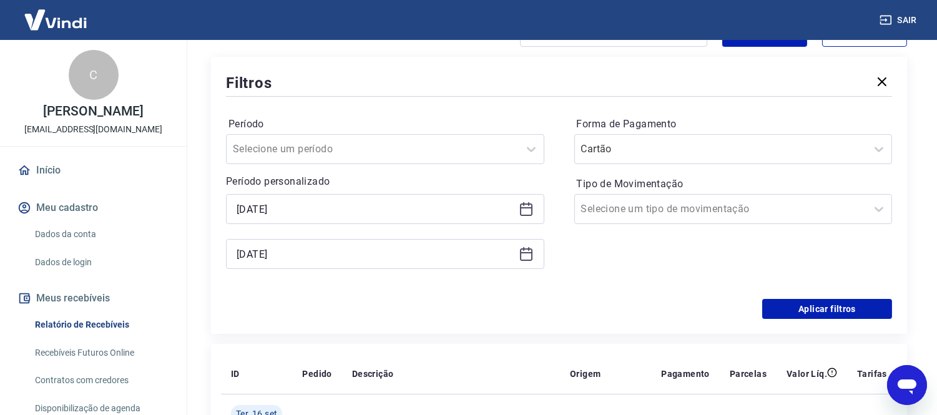
click at [523, 205] on icon at bounding box center [526, 209] width 15 height 15
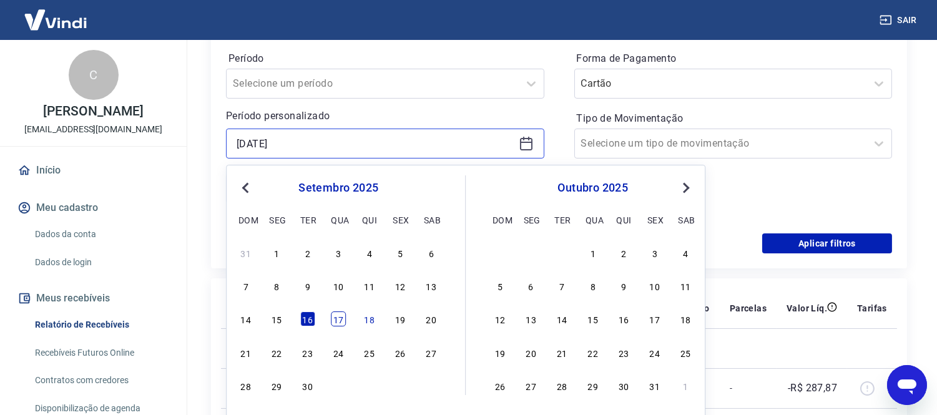
scroll to position [208, 0]
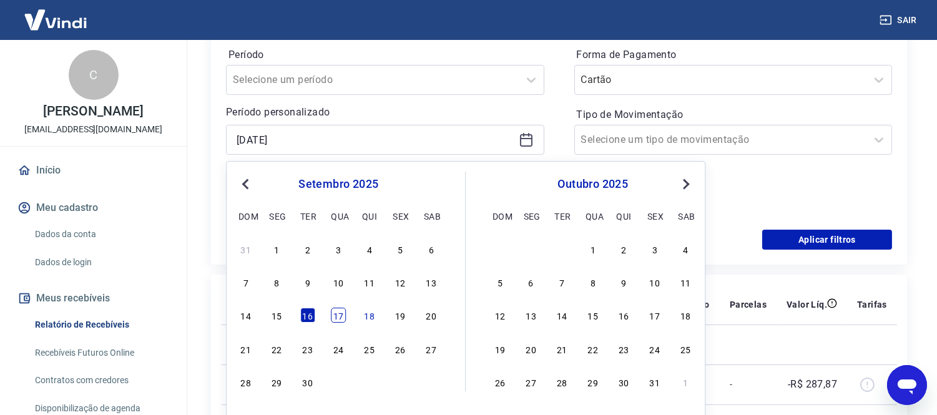
click at [331, 318] on div "17" at bounding box center [338, 315] width 15 height 15
type input "[DATE]"
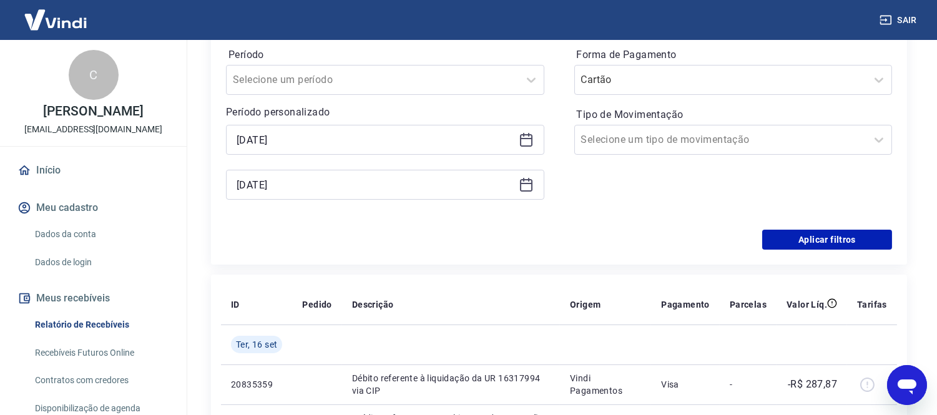
drag, startPoint x: 529, startPoint y: 186, endPoint x: 514, endPoint y: 198, distance: 19.1
click at [529, 185] on icon at bounding box center [526, 184] width 15 height 15
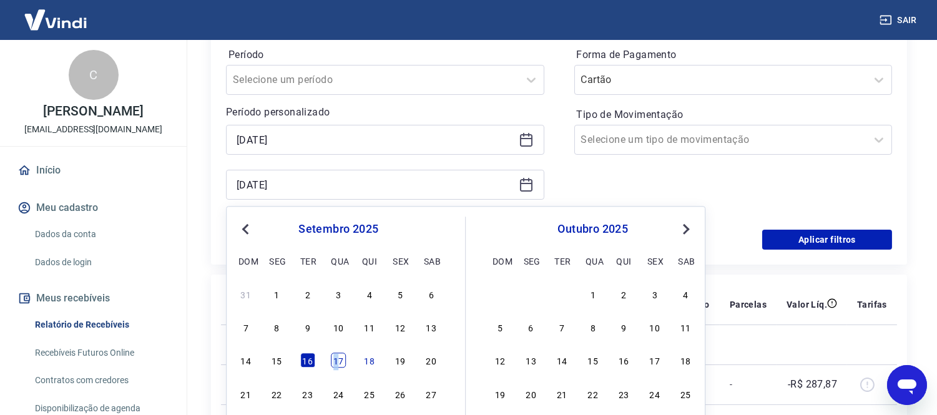
click at [336, 354] on div "17" at bounding box center [338, 360] width 15 height 15
type input "[DATE]"
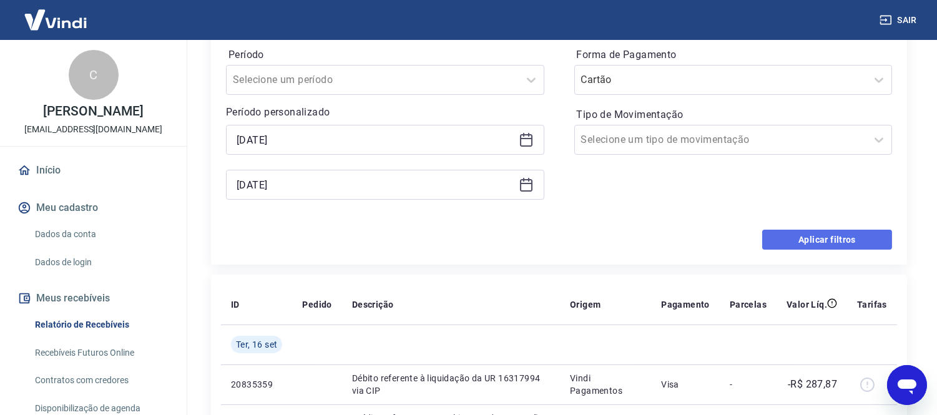
click at [837, 231] on button "Aplicar filtros" at bounding box center [827, 240] width 130 height 20
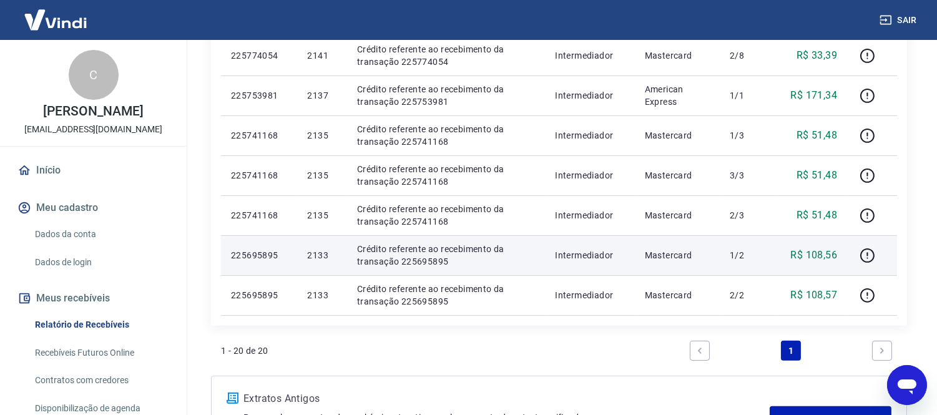
scroll to position [803, 0]
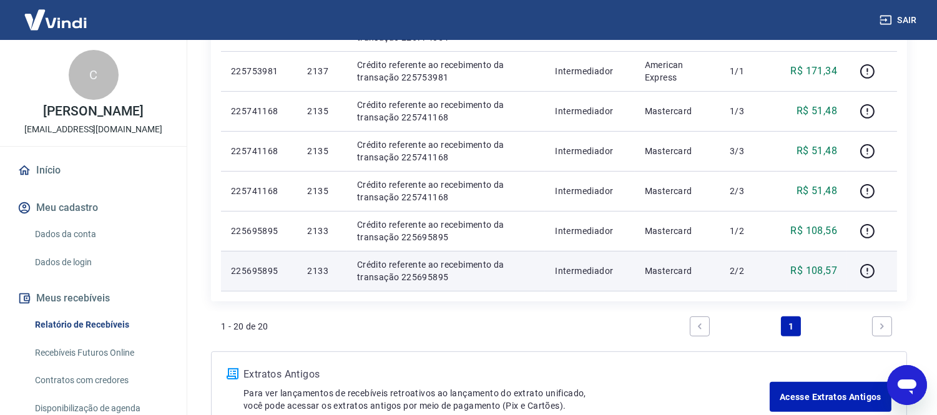
click at [253, 271] on p "225695895" at bounding box center [259, 271] width 56 height 12
copy p "225695895"
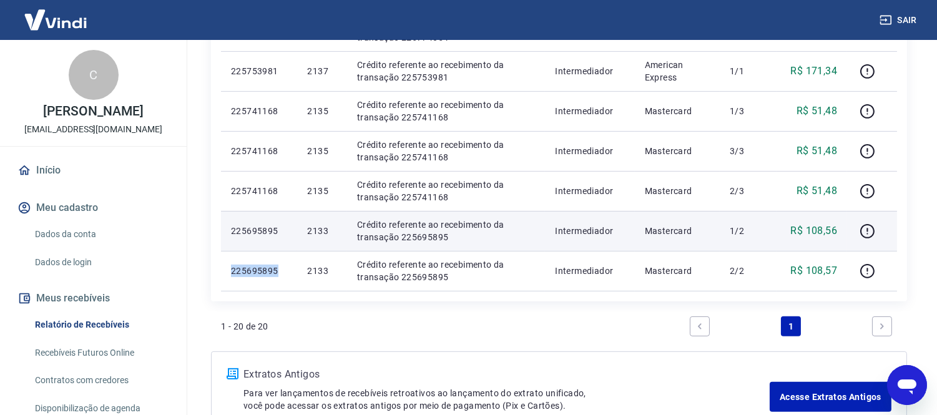
scroll to position [734, 0]
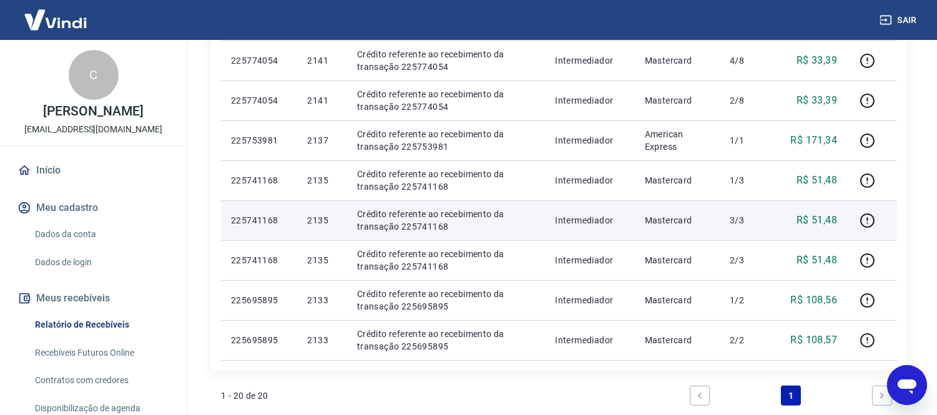
click at [258, 217] on p "225741168" at bounding box center [259, 220] width 56 height 12
copy p "225741168"
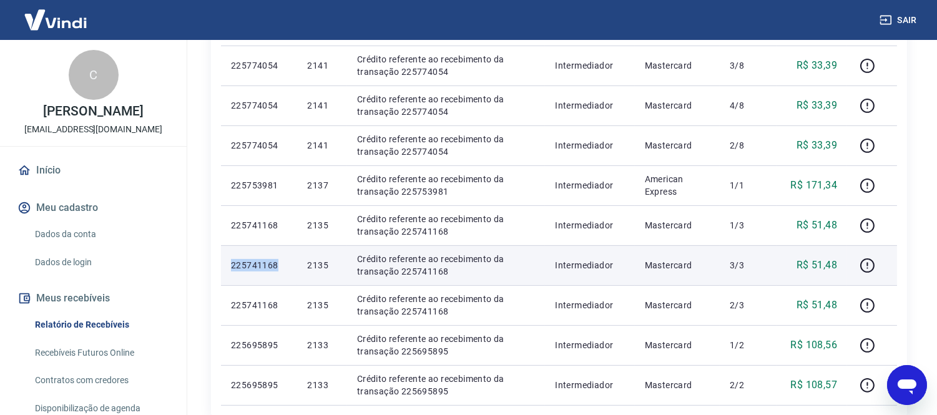
scroll to position [665, 0]
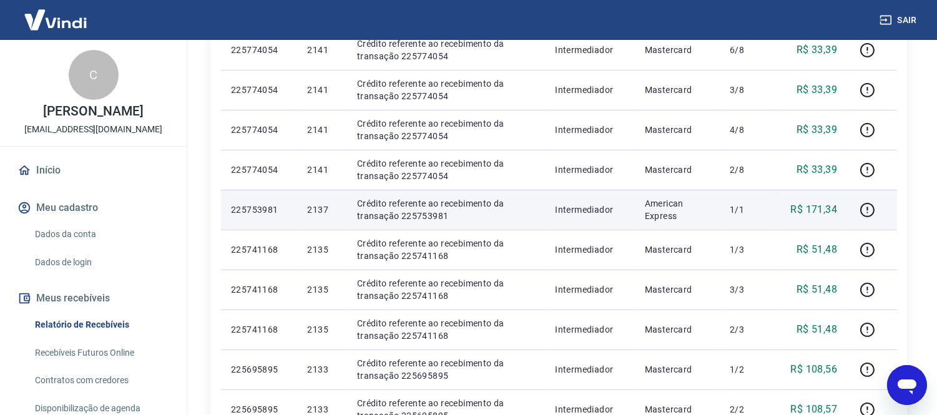
click at [251, 206] on p "225753981" at bounding box center [259, 209] width 56 height 12
copy p "225753981"
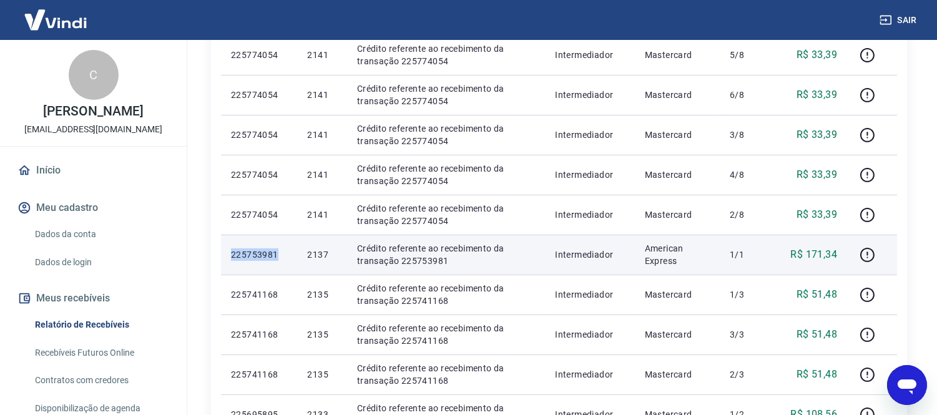
scroll to position [595, 0]
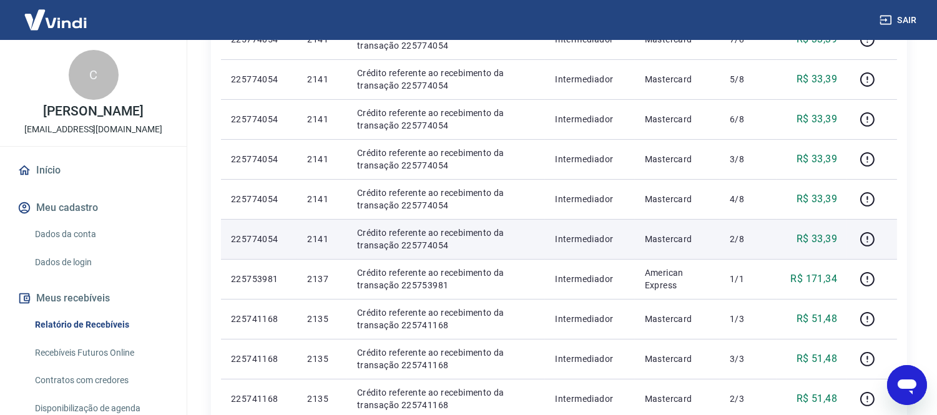
click at [263, 238] on p "225774054" at bounding box center [259, 239] width 56 height 12
copy p "225774054"
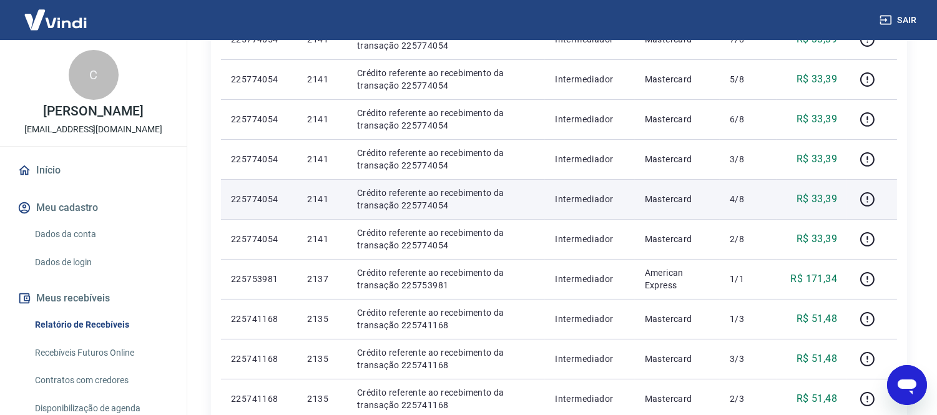
click at [238, 195] on p "225774054" at bounding box center [259, 199] width 56 height 12
click at [239, 195] on p "225774054" at bounding box center [259, 199] width 56 height 12
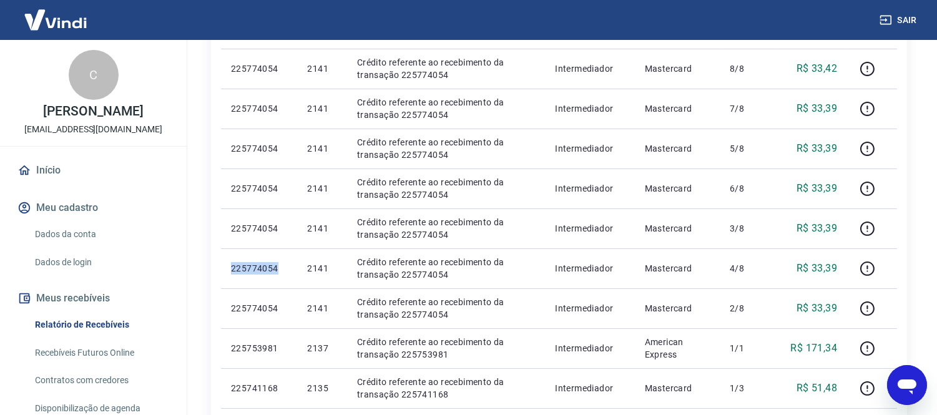
scroll to position [514, 0]
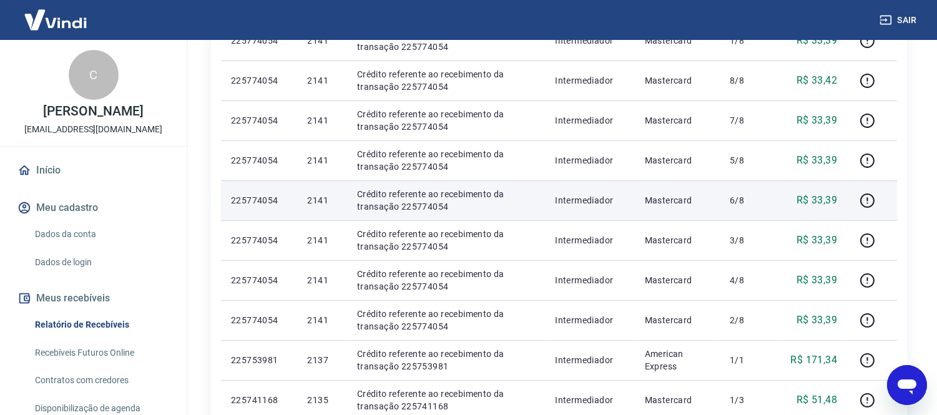
click at [253, 195] on p "225774054" at bounding box center [259, 200] width 56 height 12
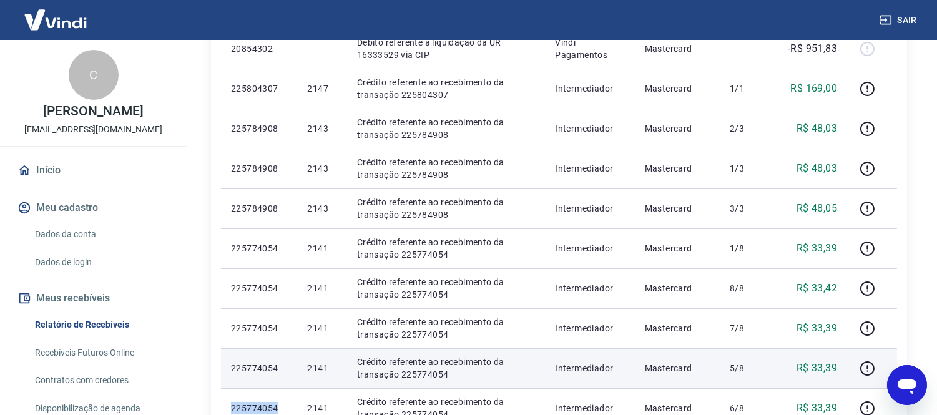
scroll to position [237, 0]
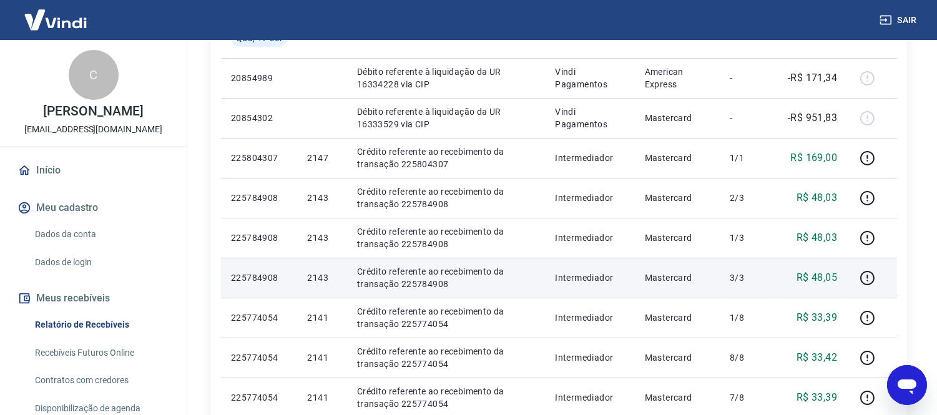
click at [253, 272] on p "225784908" at bounding box center [259, 277] width 56 height 12
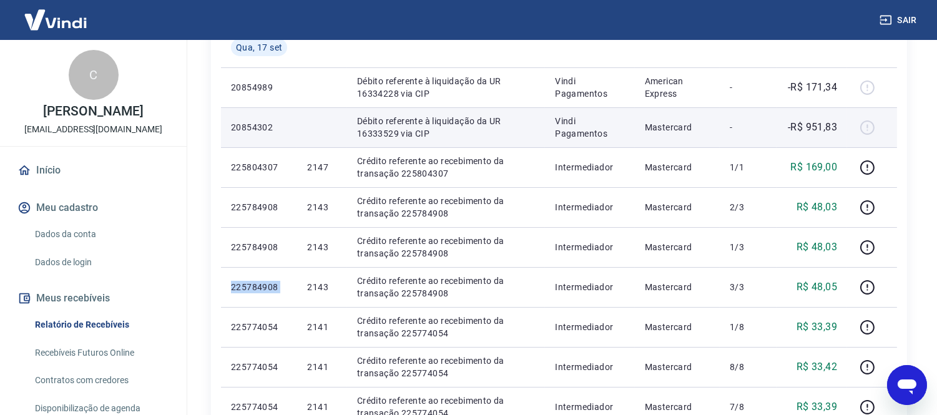
scroll to position [98, 0]
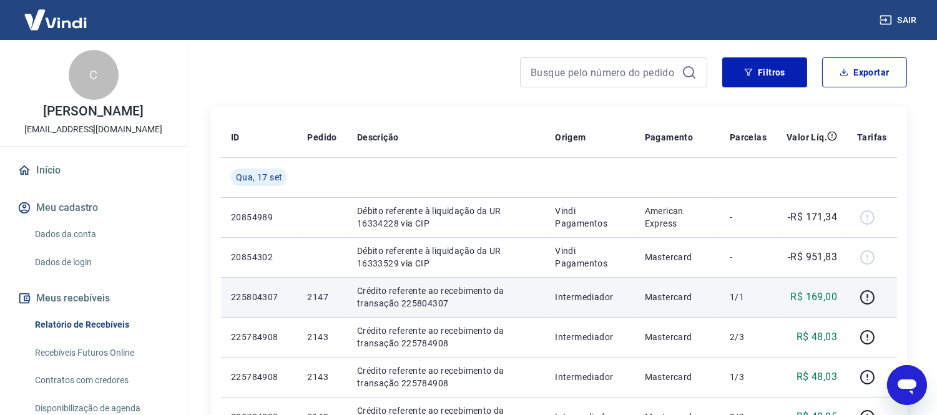
click at [263, 295] on p "225804307" at bounding box center [259, 297] width 56 height 12
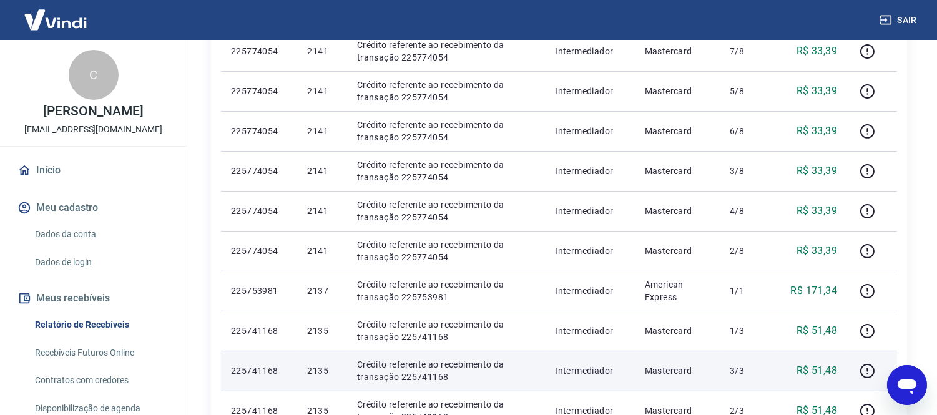
scroll to position [514, 0]
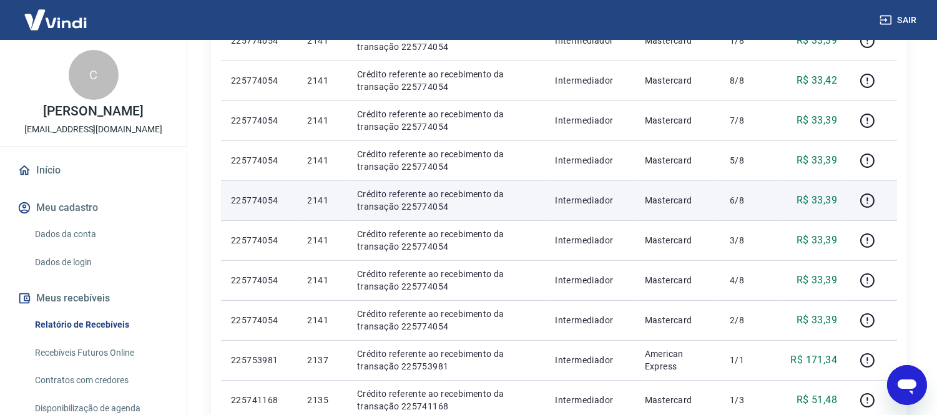
click at [269, 202] on p "225774054" at bounding box center [259, 200] width 56 height 12
click at [268, 202] on p "225774054" at bounding box center [259, 200] width 56 height 12
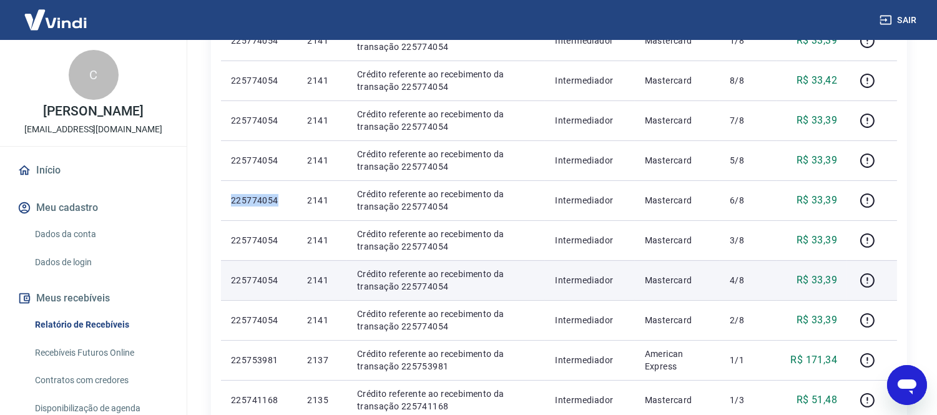
scroll to position [445, 0]
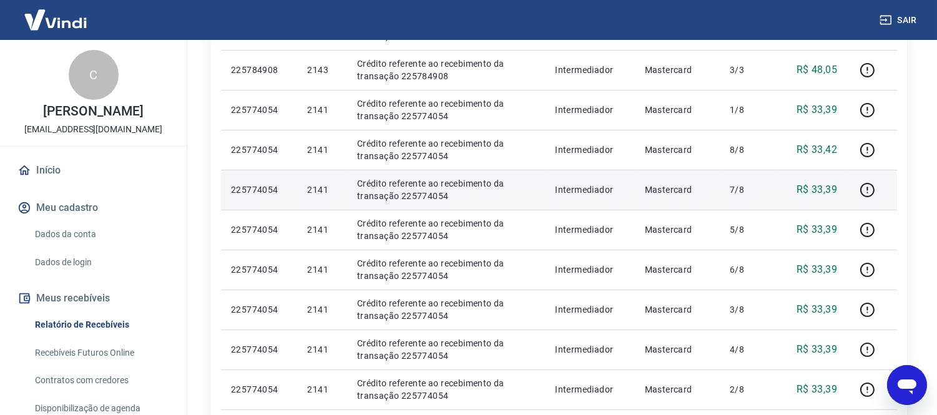
click at [245, 195] on p "225774054" at bounding box center [259, 189] width 56 height 12
click at [246, 193] on p "225774054" at bounding box center [259, 189] width 56 height 12
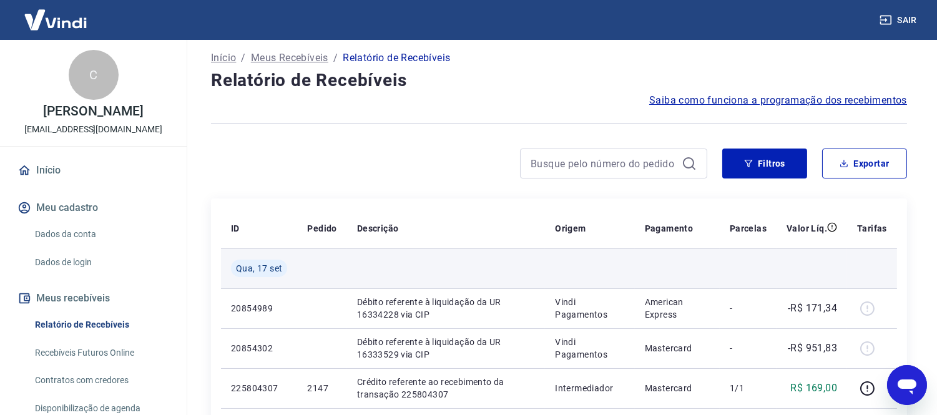
scroll to position [0, 0]
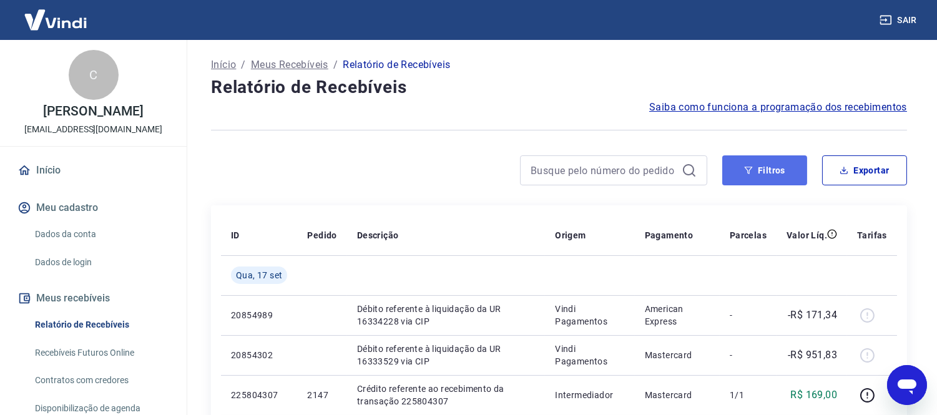
click at [749, 175] on button "Filtros" at bounding box center [764, 170] width 85 height 30
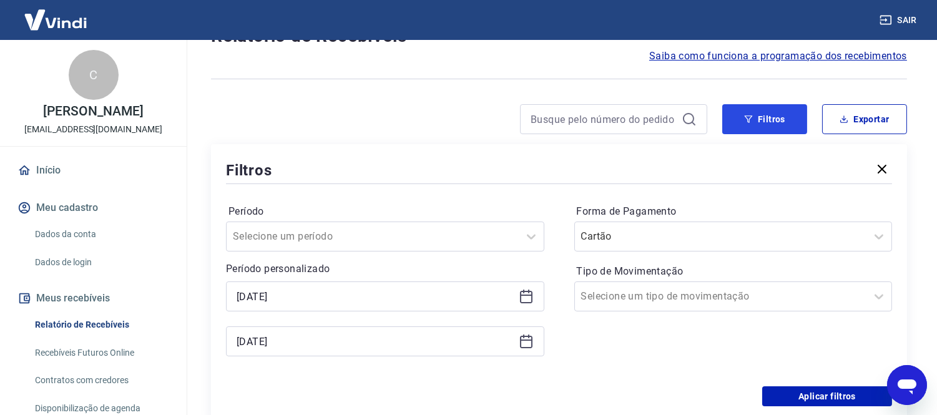
scroll to position [139, 0]
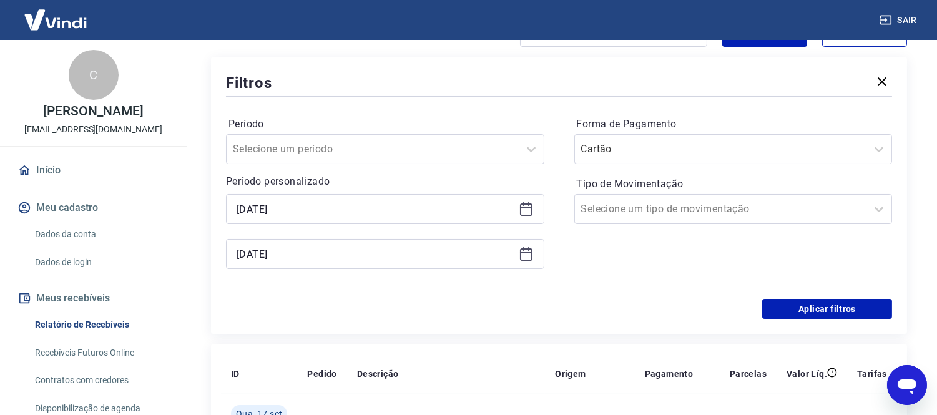
click at [524, 204] on icon at bounding box center [526, 209] width 12 height 12
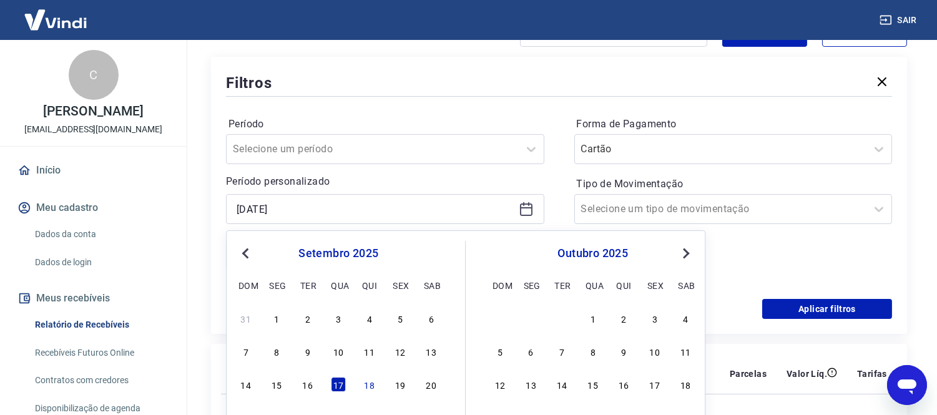
click at [378, 387] on div "14 15 16 17 18 19 20" at bounding box center [337, 385] width 203 height 18
click at [371, 387] on div "18" at bounding box center [369, 385] width 15 height 15
type input "[DATE]"
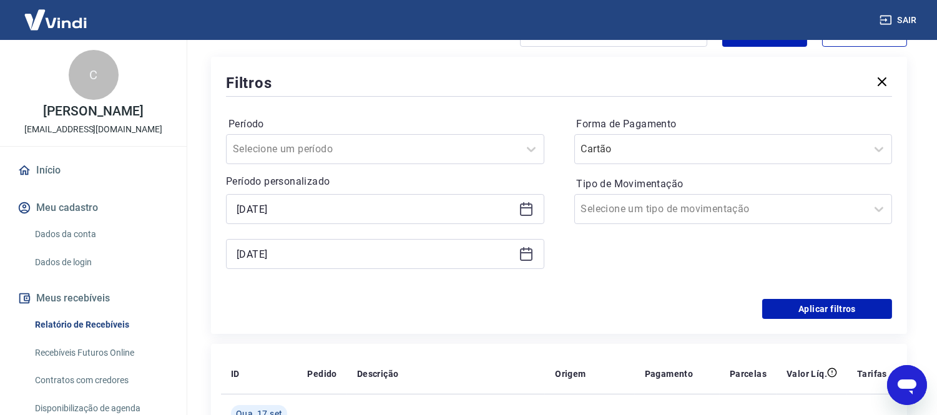
click at [532, 254] on icon at bounding box center [526, 253] width 15 height 15
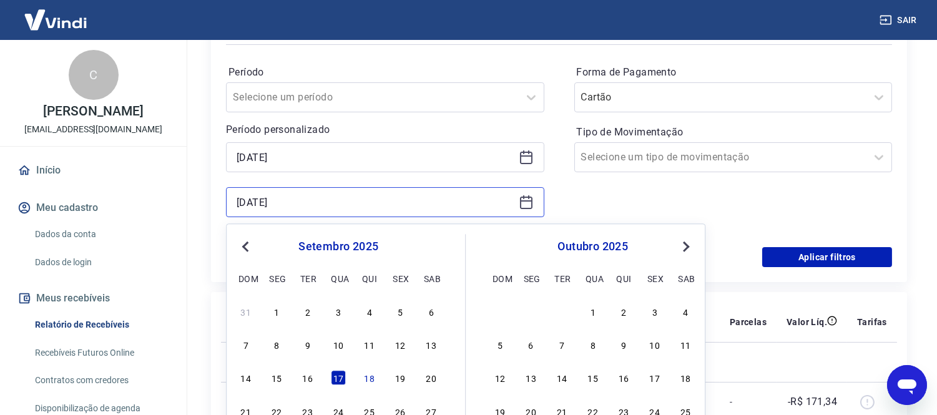
scroll to position [208, 0]
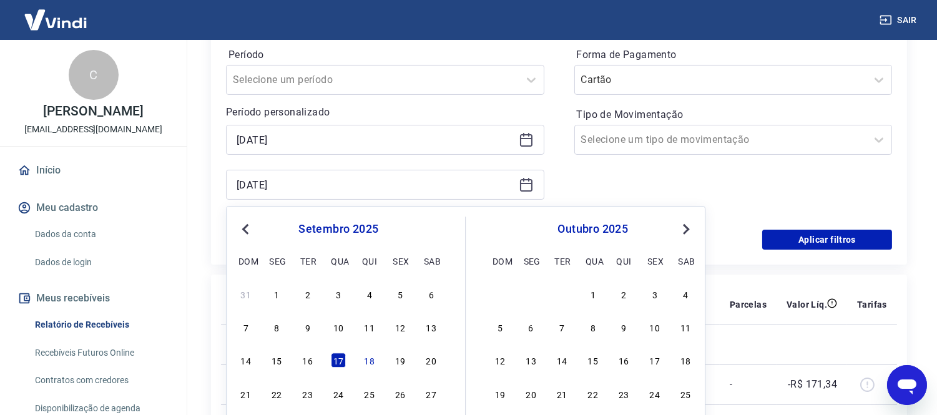
click at [369, 369] on div "31 1 2 3 4 5 6 7 8 9 10 11 12 13 14 15 16 17 18 19 20 21 22 23 24 25 26 27 28 2…" at bounding box center [337, 360] width 203 height 151
click at [367, 363] on div "18" at bounding box center [369, 360] width 15 height 15
type input "[DATE]"
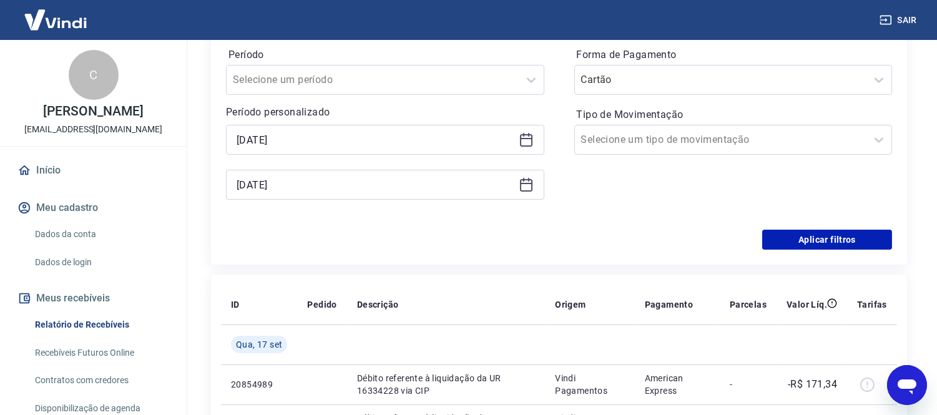
click at [780, 256] on div "Filtros Período Selecione um período Período personalizado Selected date: quint…" at bounding box center [559, 126] width 696 height 277
click at [787, 236] on button "Aplicar filtros" at bounding box center [827, 240] width 130 height 20
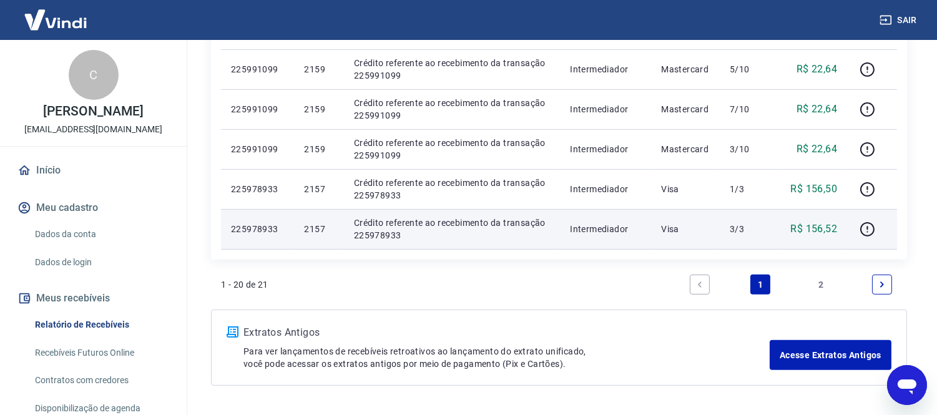
scroll to position [814, 0]
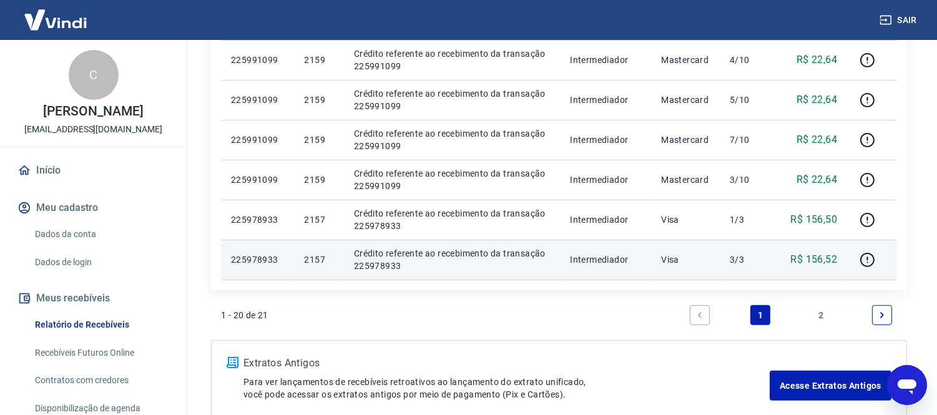
click at [271, 256] on p "225978933" at bounding box center [257, 259] width 53 height 12
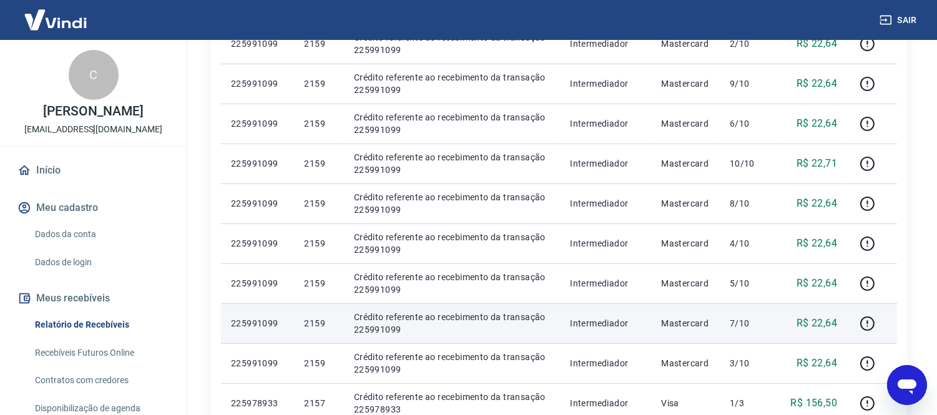
scroll to position [607, 0]
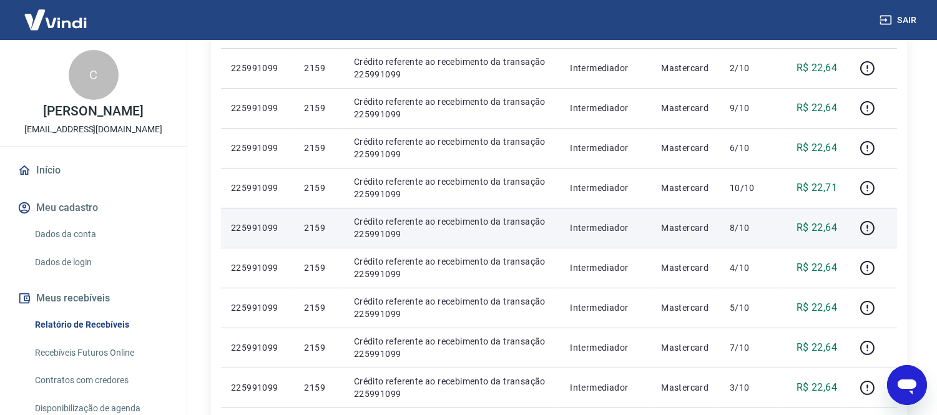
click at [255, 225] on p "225991099" at bounding box center [257, 228] width 53 height 12
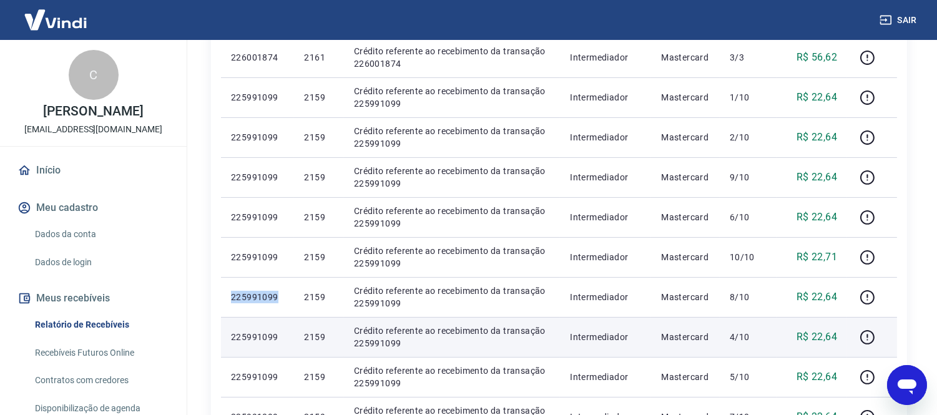
scroll to position [398, 0]
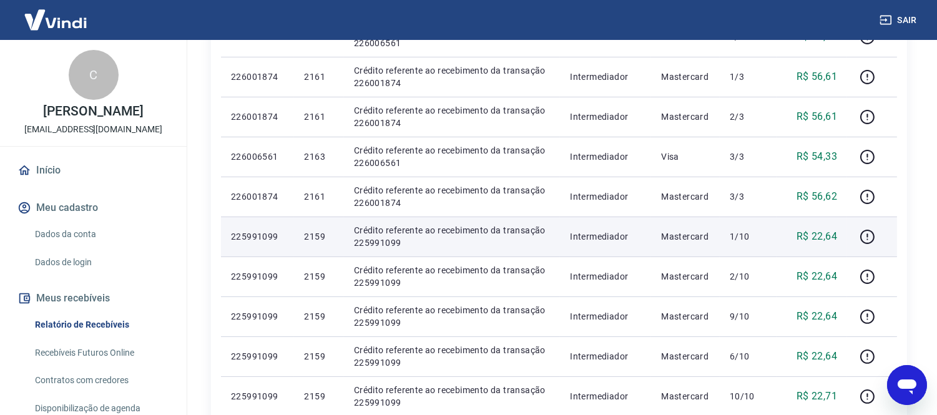
drag, startPoint x: 815, startPoint y: 196, endPoint x: 782, endPoint y: 238, distance: 53.4
click at [832, 201] on p "R$ 56,62" at bounding box center [816, 196] width 41 height 15
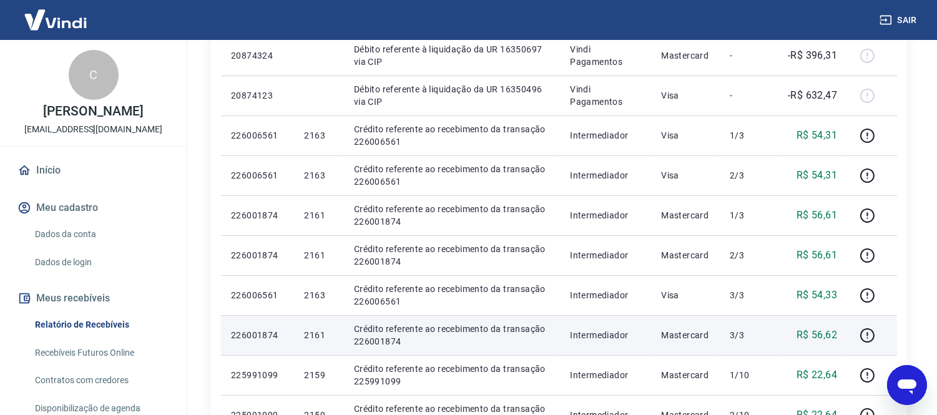
click at [753, 331] on p "3/3" at bounding box center [747, 335] width 37 height 12
click at [776, 331] on td "3/3" at bounding box center [747, 335] width 57 height 40
click at [271, 334] on p "226001874" at bounding box center [257, 335] width 53 height 12
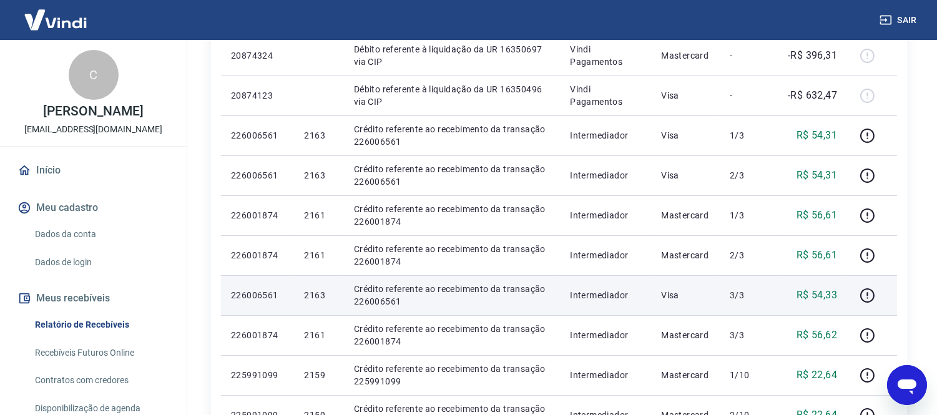
click at [234, 294] on p "226006561" at bounding box center [257, 295] width 53 height 12
click at [265, 290] on p "226006561" at bounding box center [257, 295] width 53 height 12
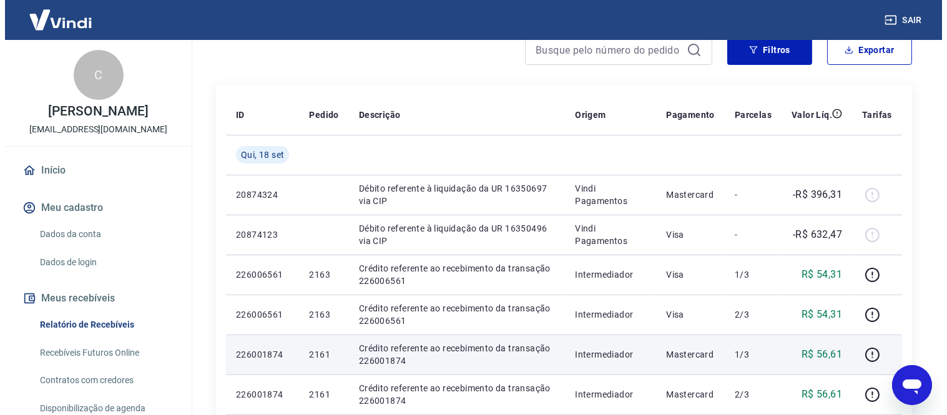
scroll to position [95, 0]
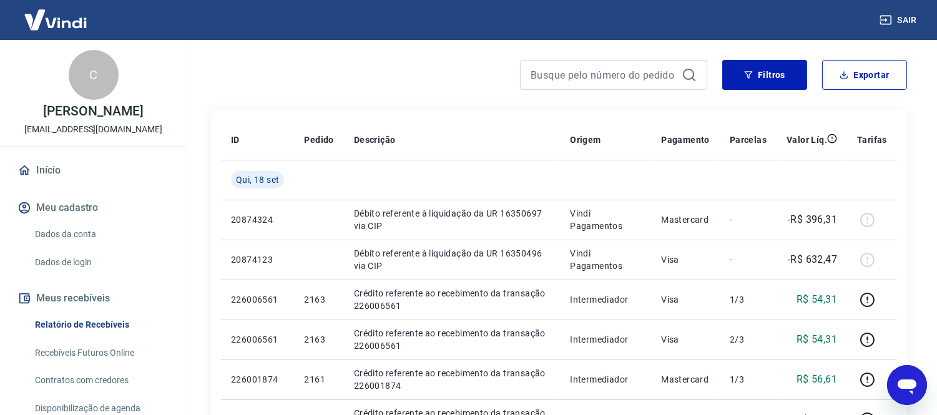
click at [64, 15] on img at bounding box center [55, 20] width 81 height 38
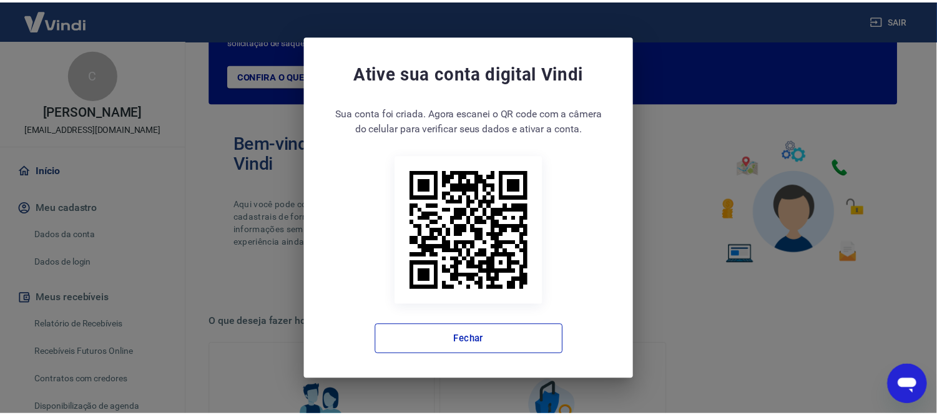
scroll to position [208, 0]
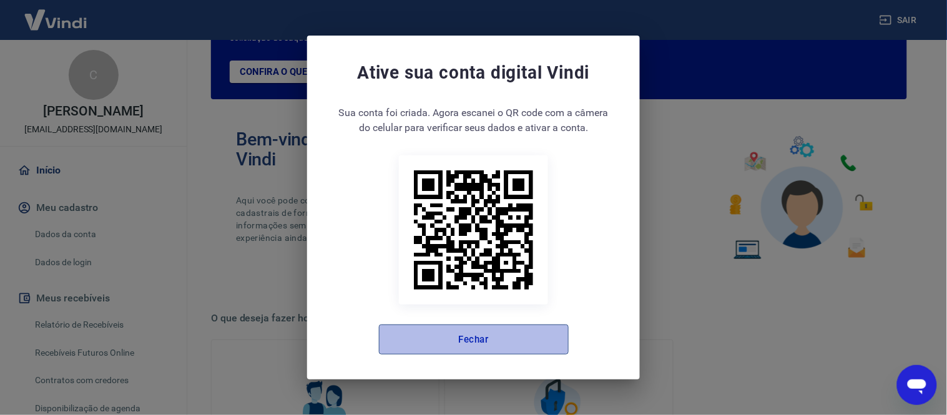
click at [514, 353] on button "Fechar" at bounding box center [474, 339] width 190 height 30
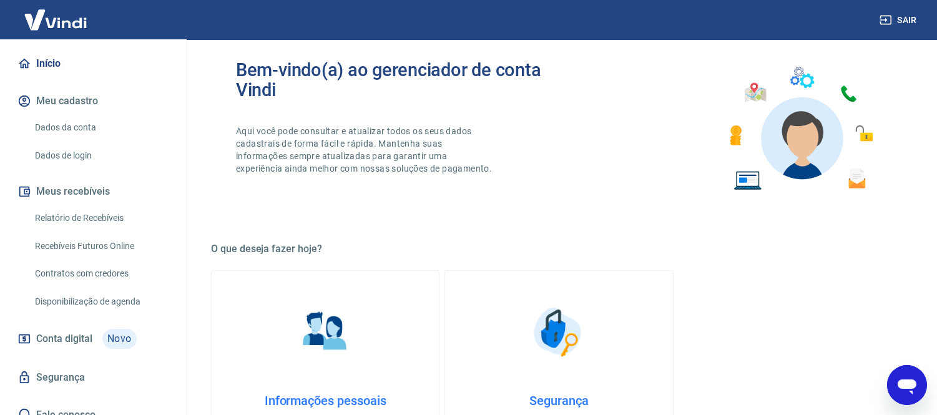
scroll to position [139, 0]
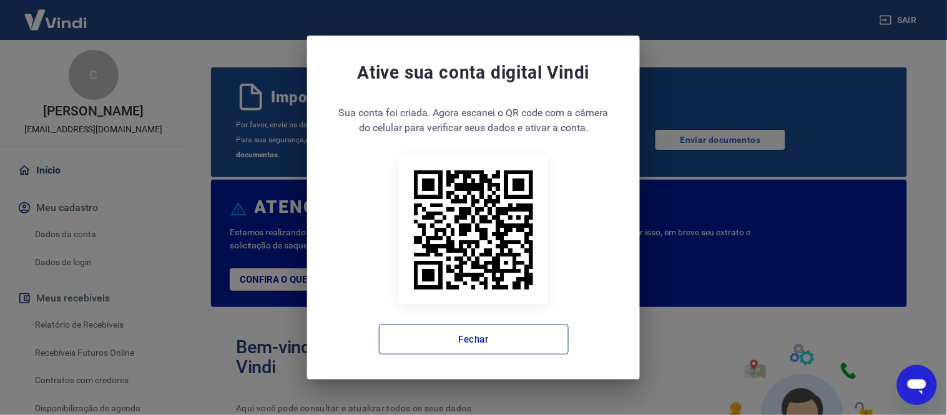
click at [493, 336] on button "Fechar" at bounding box center [474, 339] width 190 height 30
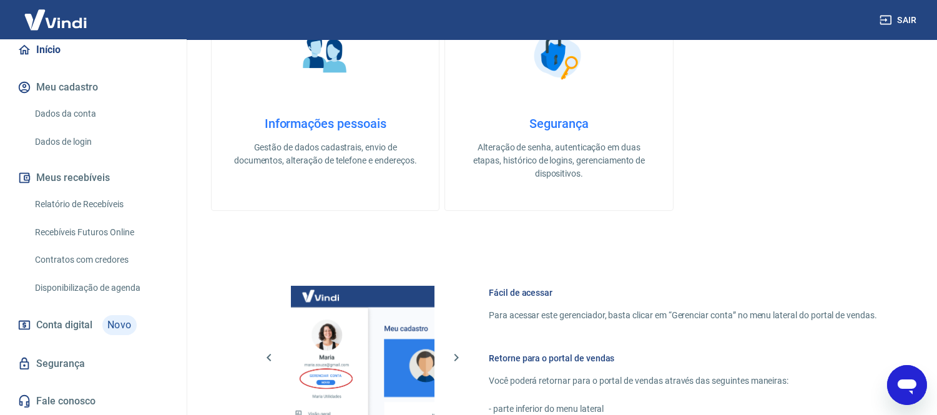
scroll to position [146, 0]
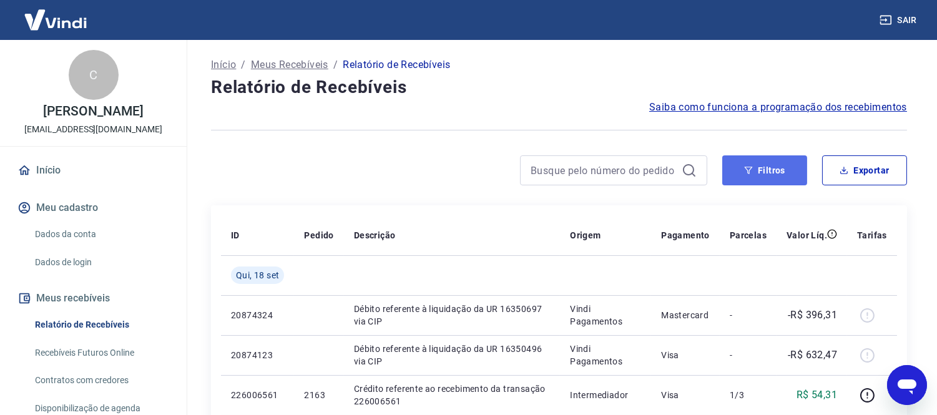
click at [766, 165] on button "Filtros" at bounding box center [764, 170] width 85 height 30
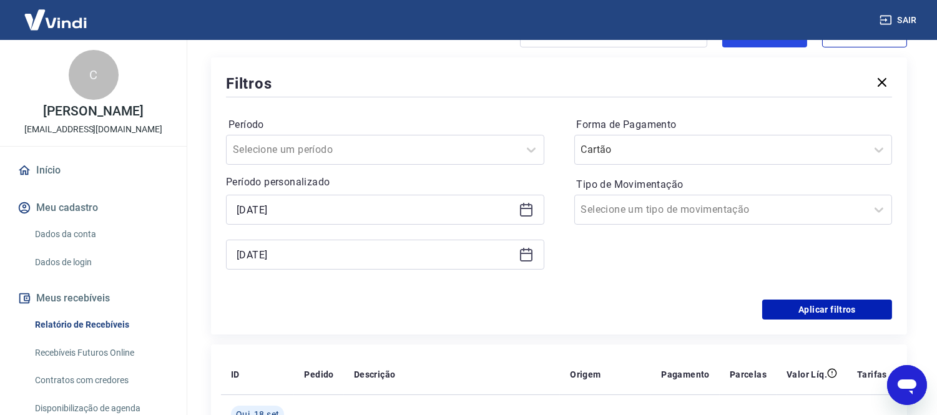
scroll to position [139, 0]
click at [522, 212] on icon at bounding box center [526, 209] width 15 height 15
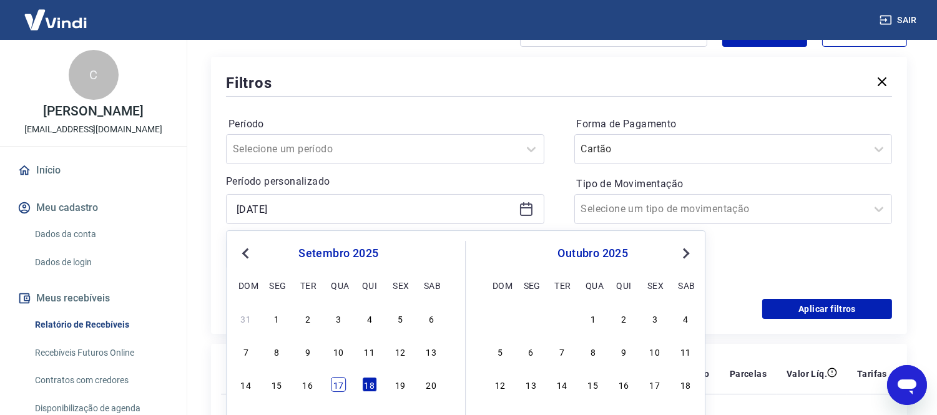
click at [334, 382] on div "17" at bounding box center [338, 385] width 15 height 15
type input "[DATE]"
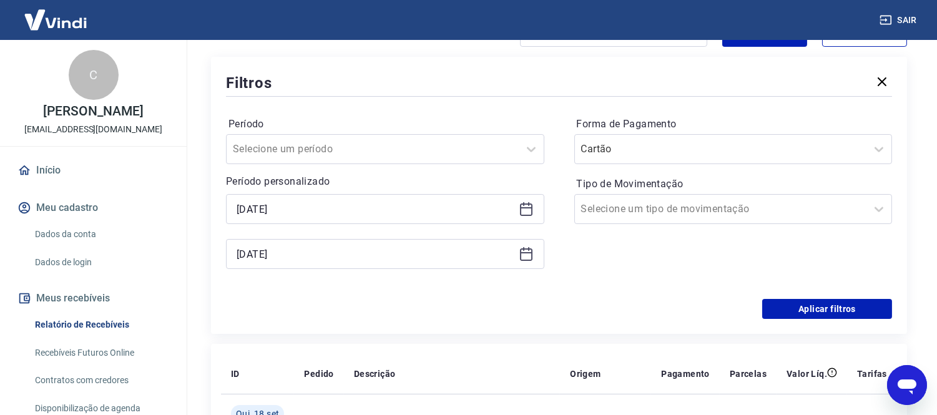
drag, startPoint x: 524, startPoint y: 255, endPoint x: 517, endPoint y: 261, distance: 9.7
click at [523, 255] on icon at bounding box center [526, 253] width 15 height 15
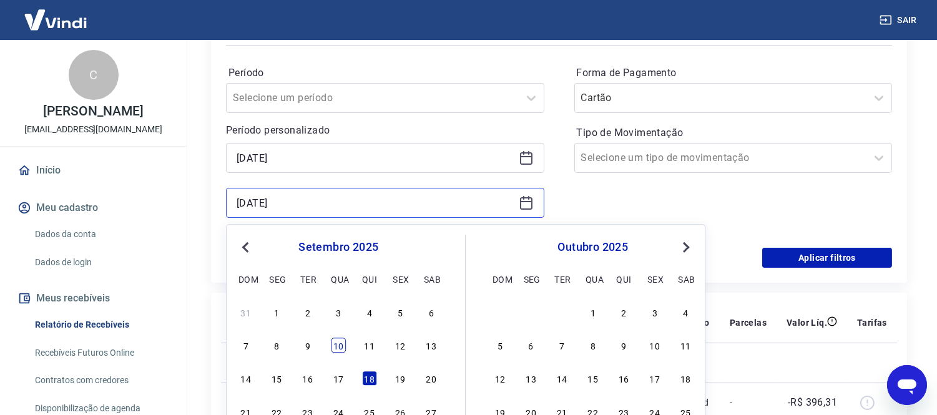
scroll to position [277, 0]
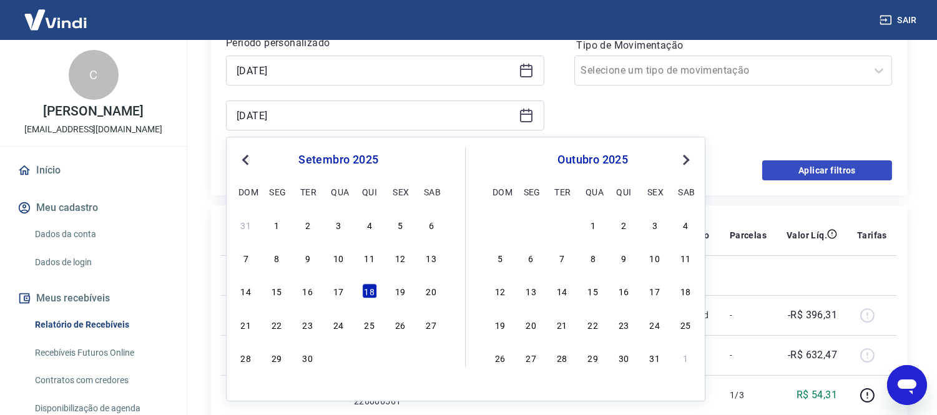
drag, startPoint x: 338, startPoint y: 290, endPoint x: 768, endPoint y: 177, distance: 444.4
click at [339, 290] on div "17" at bounding box center [338, 291] width 15 height 15
type input "[DATE]"
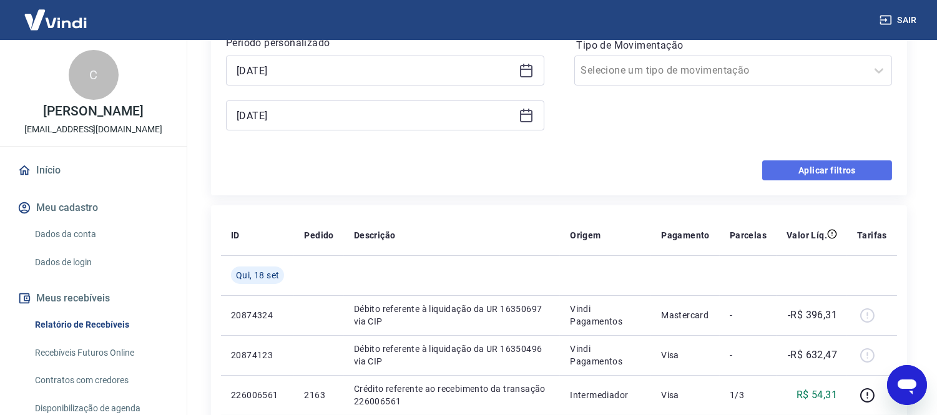
click at [805, 167] on button "Aplicar filtros" at bounding box center [827, 170] width 130 height 20
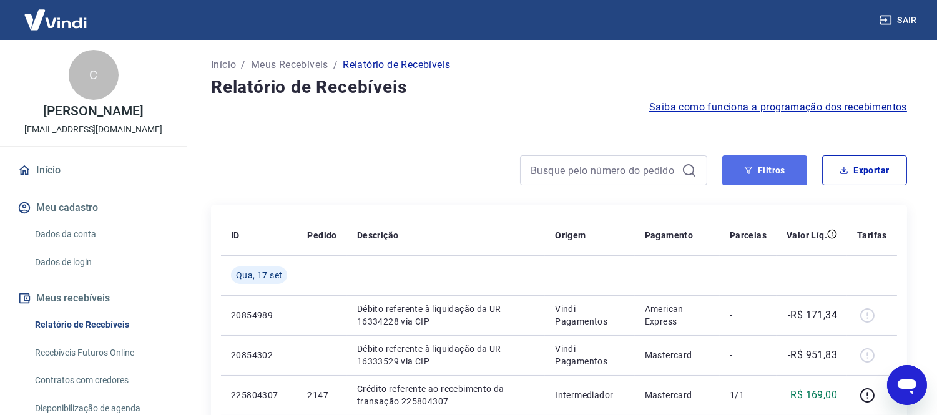
click at [789, 161] on button "Filtros" at bounding box center [764, 170] width 85 height 30
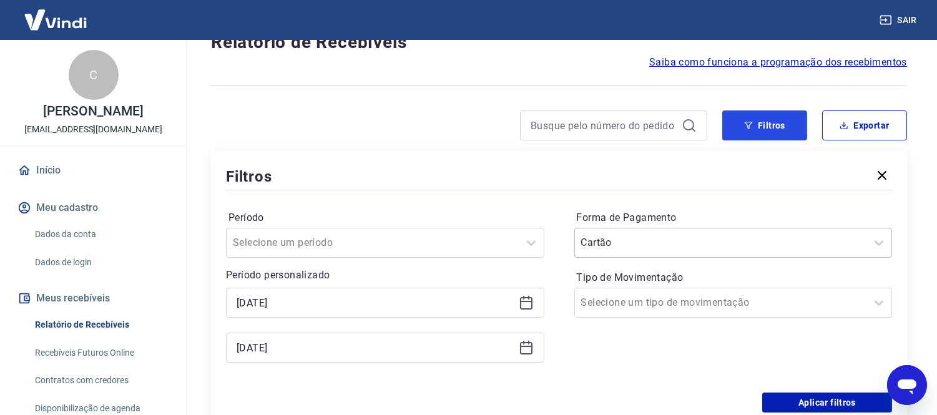
scroll to position [69, 0]
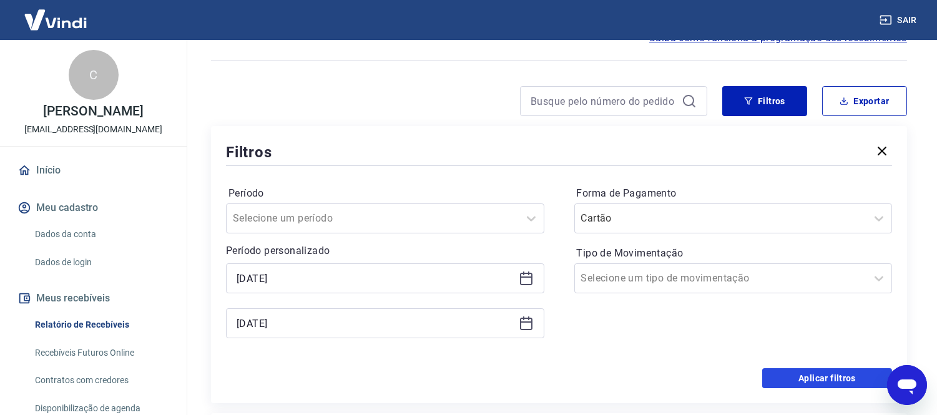
drag, startPoint x: 799, startPoint y: 379, endPoint x: 409, endPoint y: 241, distance: 414.2
click at [795, 378] on button "Aplicar filtros" at bounding box center [827, 378] width 130 height 20
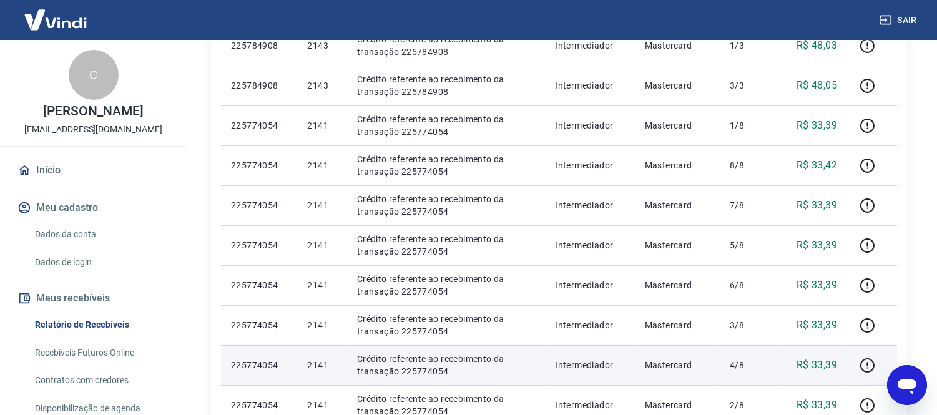
scroll to position [398, 0]
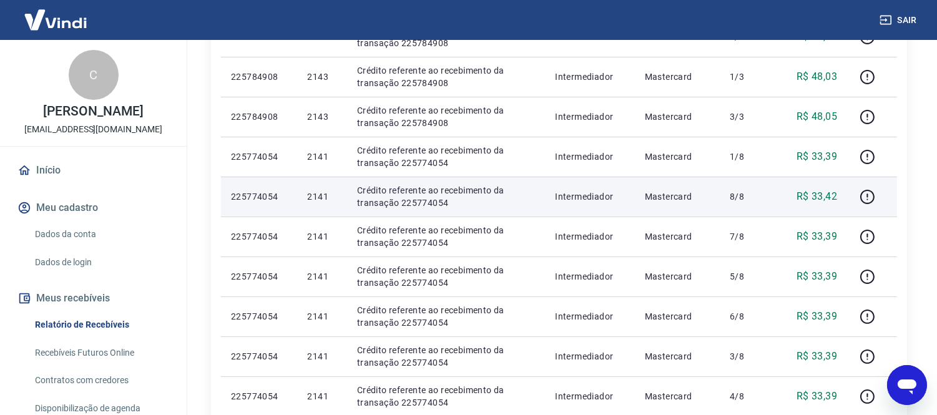
click at [247, 195] on p "225774054" at bounding box center [259, 196] width 56 height 12
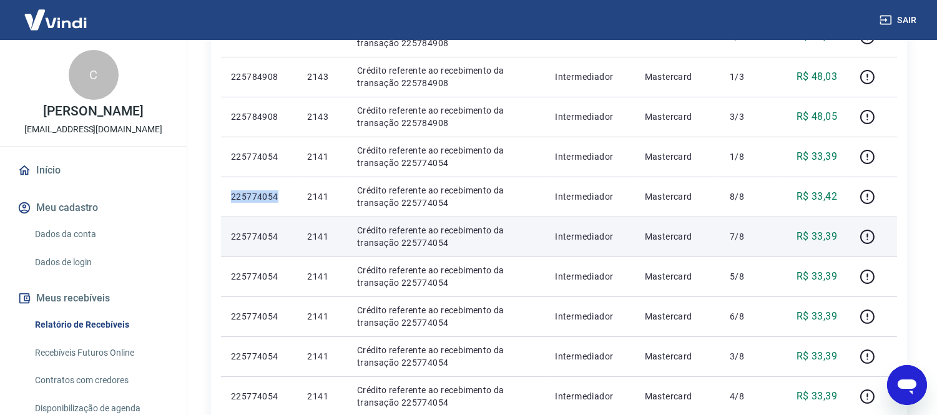
scroll to position [329, 0]
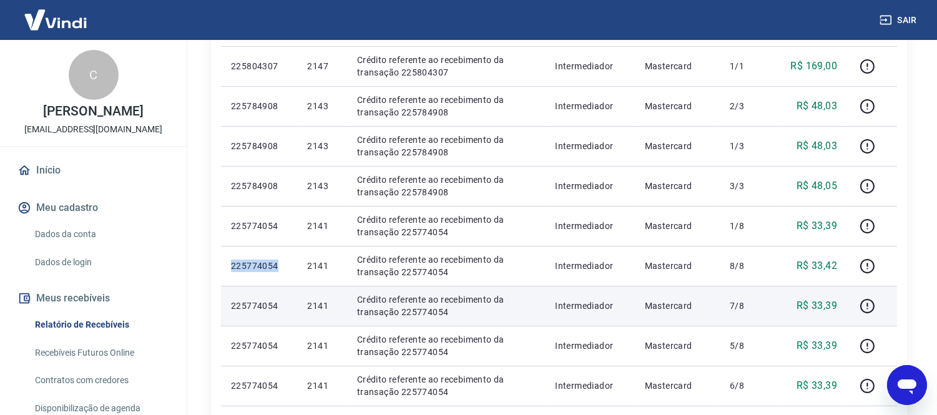
copy p "225774054"
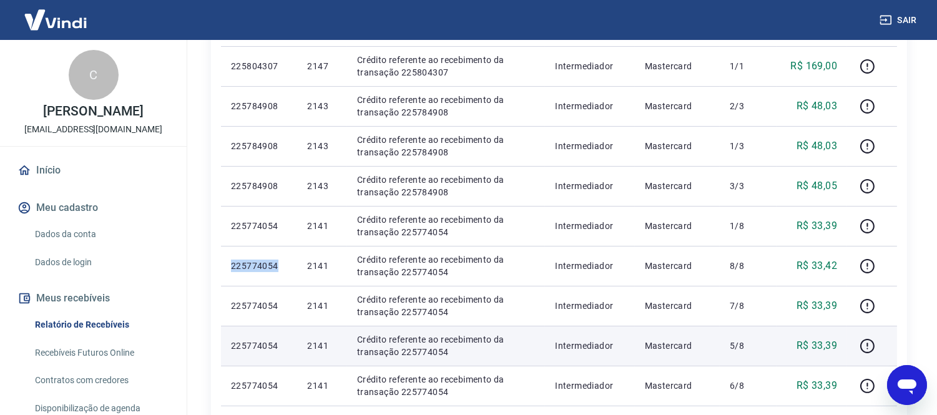
copy p "225774054"
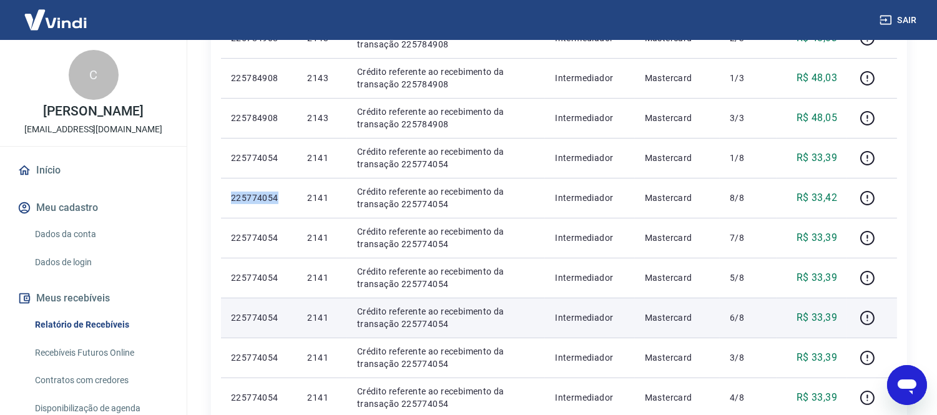
scroll to position [398, 0]
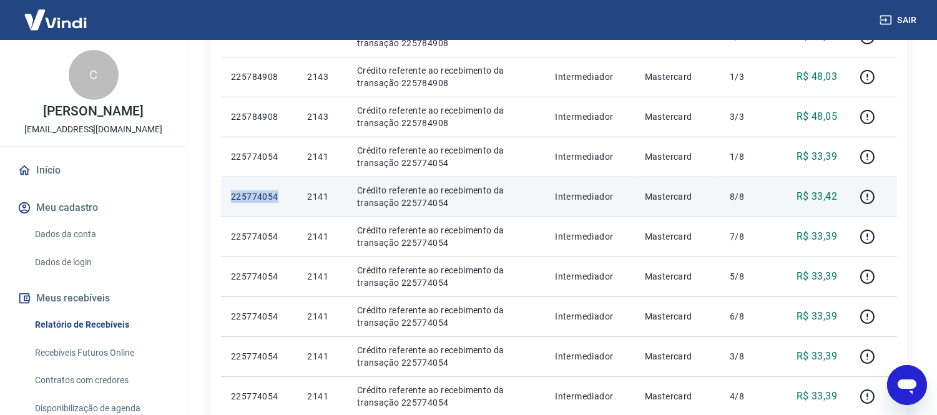
click at [277, 200] on p "225774054" at bounding box center [259, 196] width 56 height 12
click at [259, 195] on p "225774054" at bounding box center [259, 196] width 56 height 12
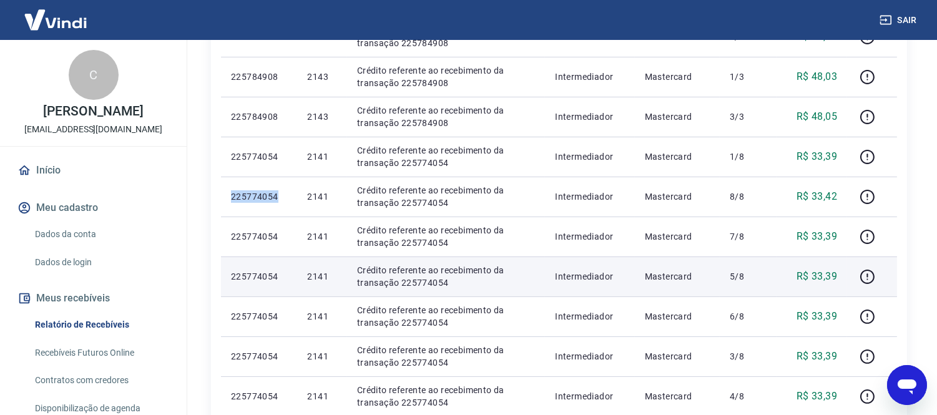
copy p "225774054"
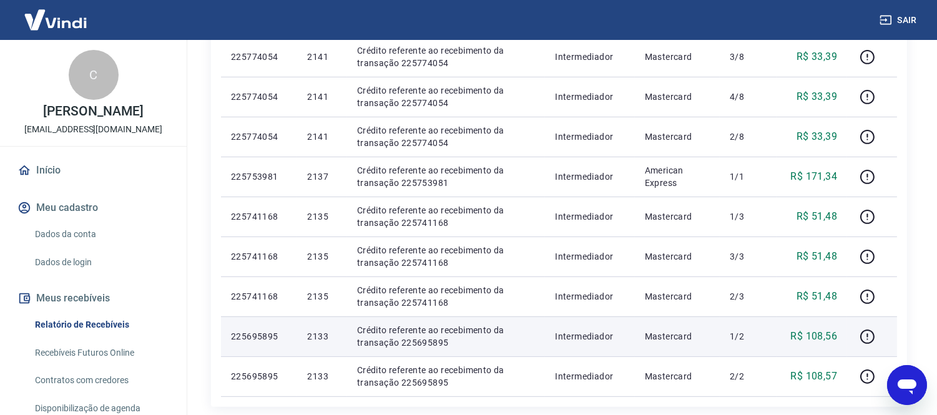
scroll to position [762, 0]
